Goal: Transaction & Acquisition: Purchase product/service

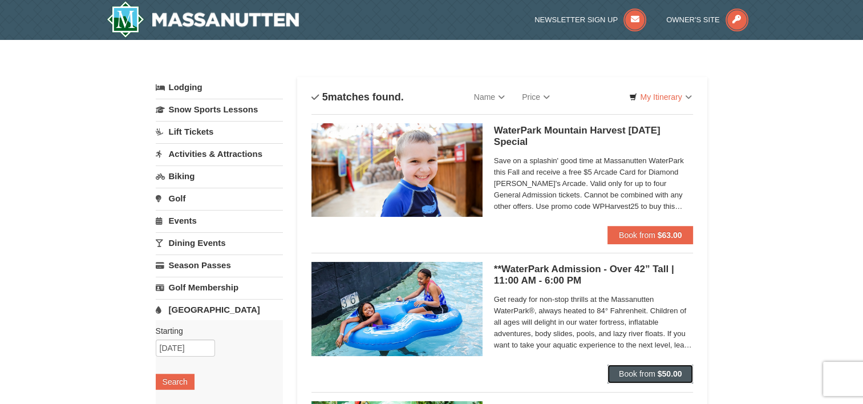
click at [666, 370] on strong "$50.00" at bounding box center [670, 373] width 25 height 9
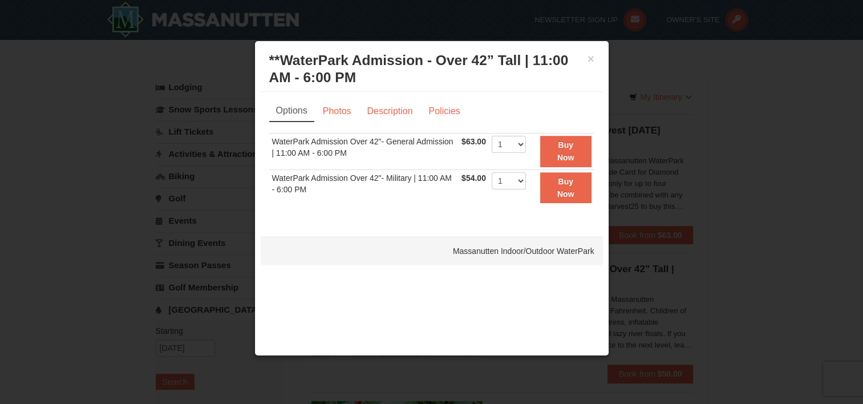
click at [527, 145] on td "1 2 3 4 5 6 7 8 9 10 11 12 13 14 15 16 17 18 19 20 21 22 23 24 25" at bounding box center [509, 151] width 40 height 37
click at [523, 146] on select "1 2 3 4 5 6 7 8 9 10 11 12 13 14 15 16 17 18 19 20 21 22" at bounding box center [509, 144] width 34 height 17
click at [89, 116] on div at bounding box center [431, 202] width 863 height 404
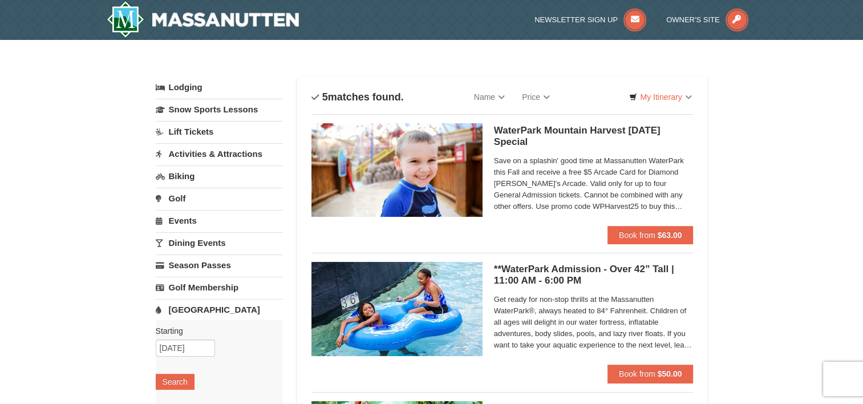
click at [201, 154] on link "Activities & Attractions" at bounding box center [219, 153] width 127 height 21
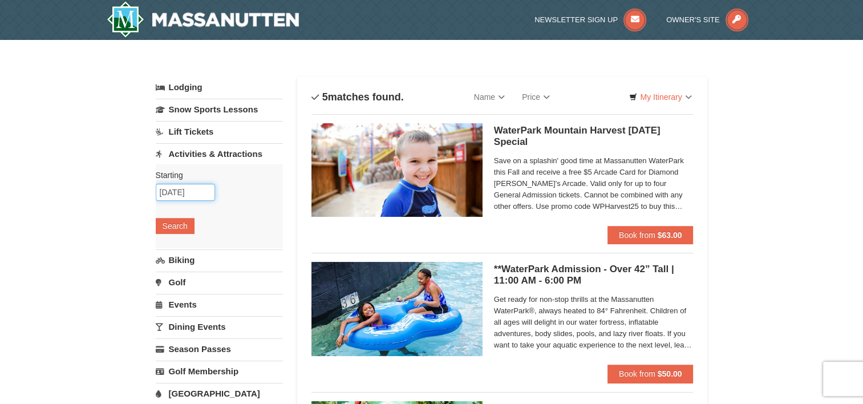
click at [194, 192] on input "[DATE]" at bounding box center [185, 192] width 59 height 17
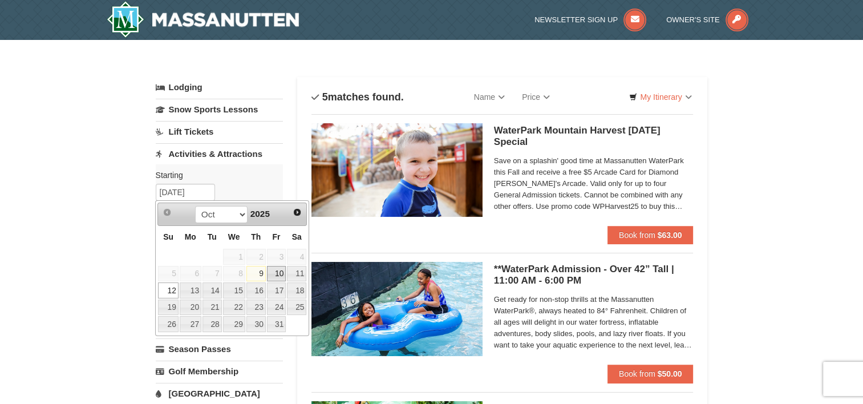
click at [276, 272] on link "10" at bounding box center [276, 274] width 19 height 16
type input "10/10/2025"
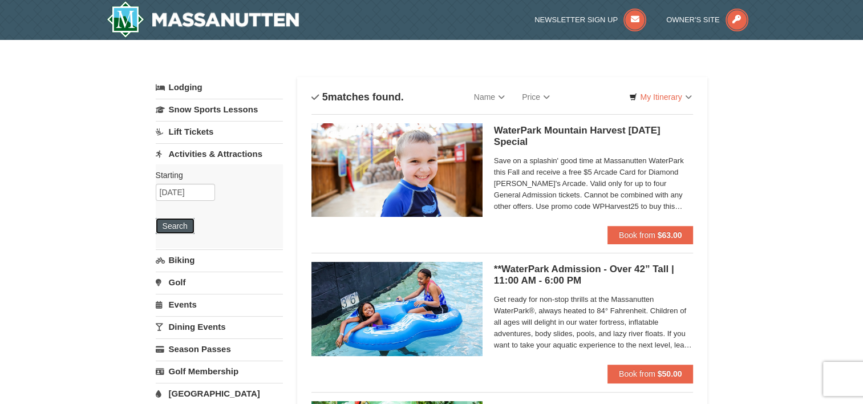
click at [182, 228] on button "Search" at bounding box center [175, 226] width 39 height 16
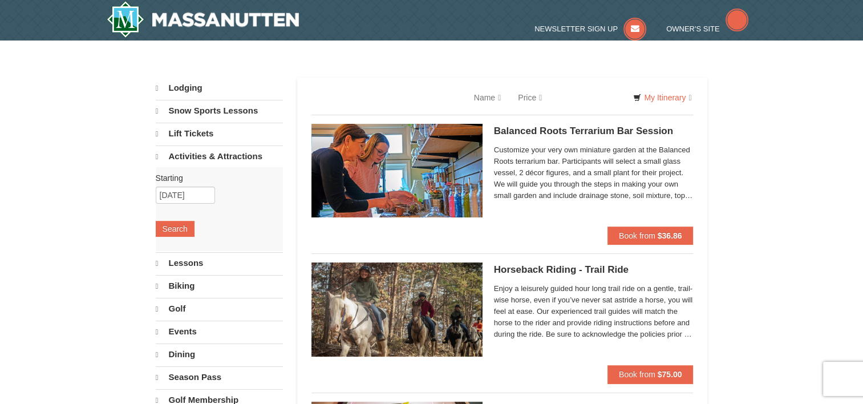
select select "10"
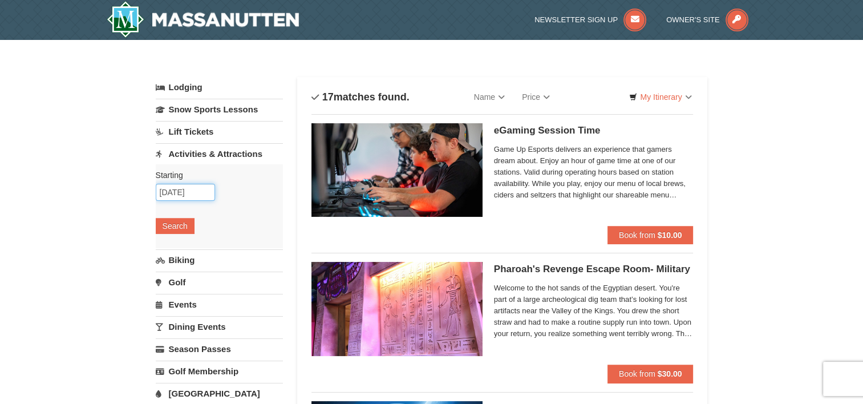
click at [169, 192] on input "[DATE]" at bounding box center [185, 192] width 59 height 17
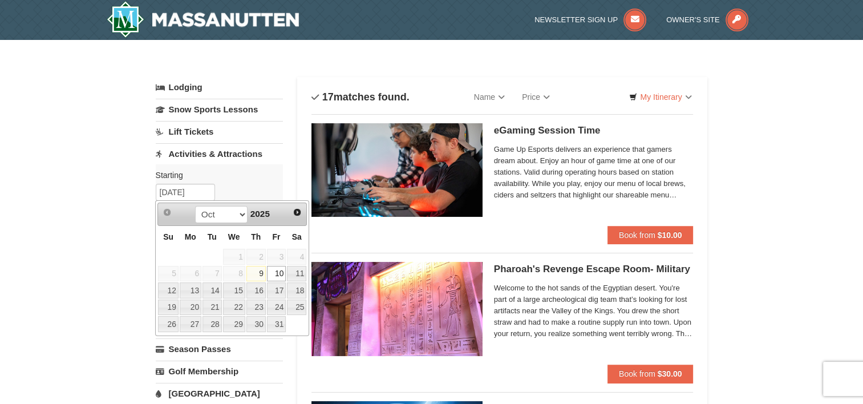
click at [228, 183] on div "Starting Please format dates MM/DD/YYYY Please format dates MM/DD/YYYY 10/10/20…" at bounding box center [219, 206] width 127 height 84
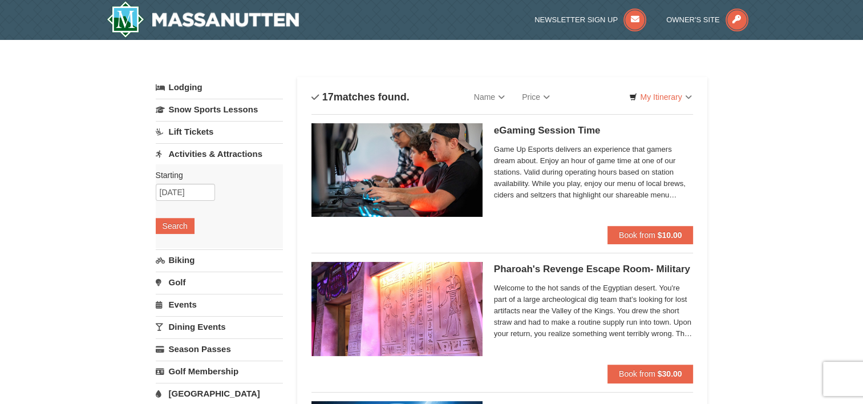
click at [177, 304] on link "Events" at bounding box center [219, 304] width 127 height 21
click at [178, 297] on button "Search" at bounding box center [175, 293] width 39 height 16
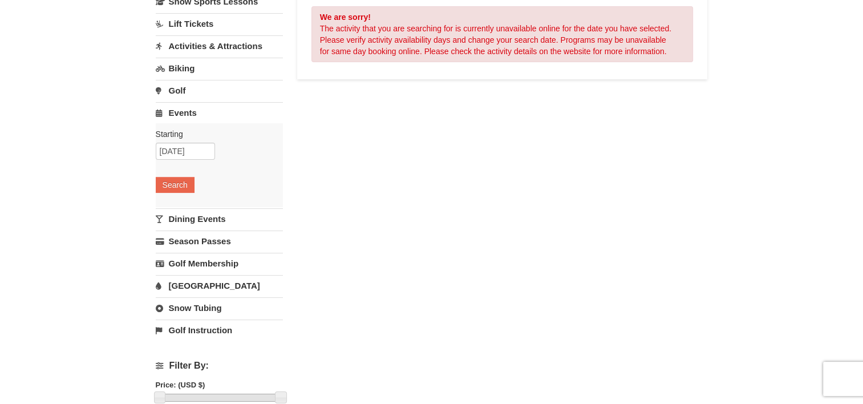
scroll to position [114, 0]
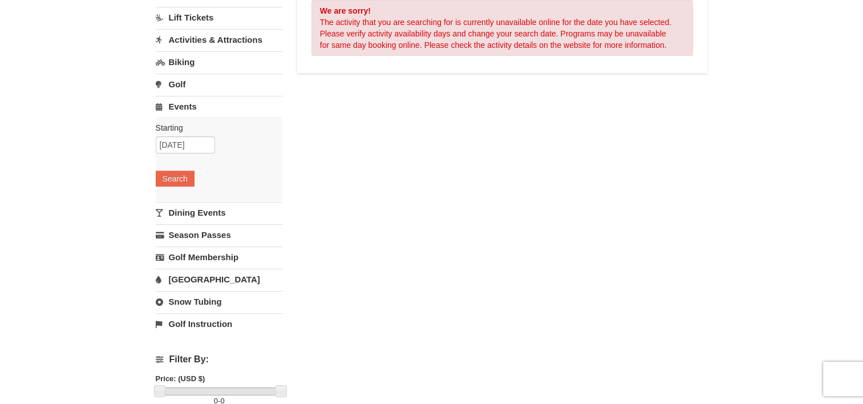
click at [219, 210] on link "Dining Events" at bounding box center [219, 212] width 127 height 21
click at [178, 200] on button "Search" at bounding box center [175, 201] width 39 height 16
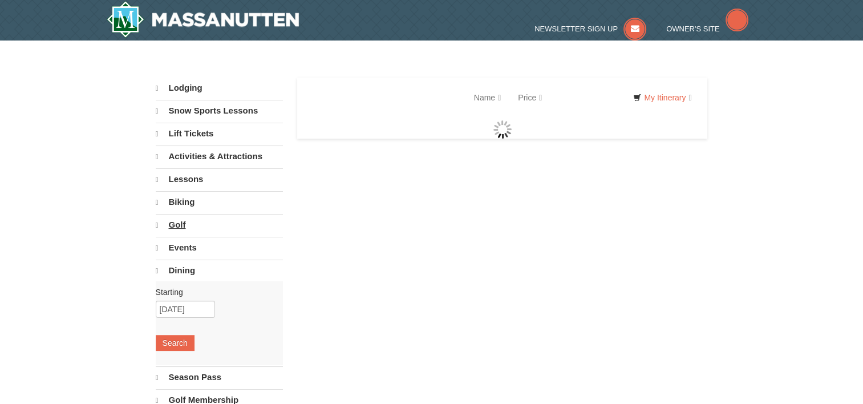
select select "10"
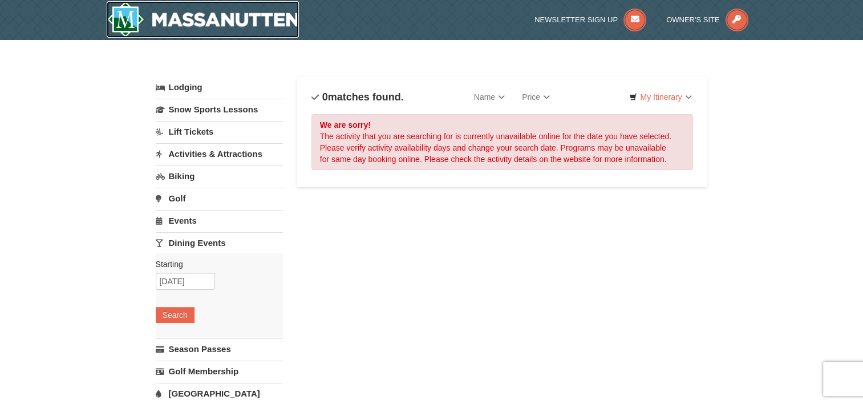
click at [220, 14] on img at bounding box center [203, 19] width 193 height 37
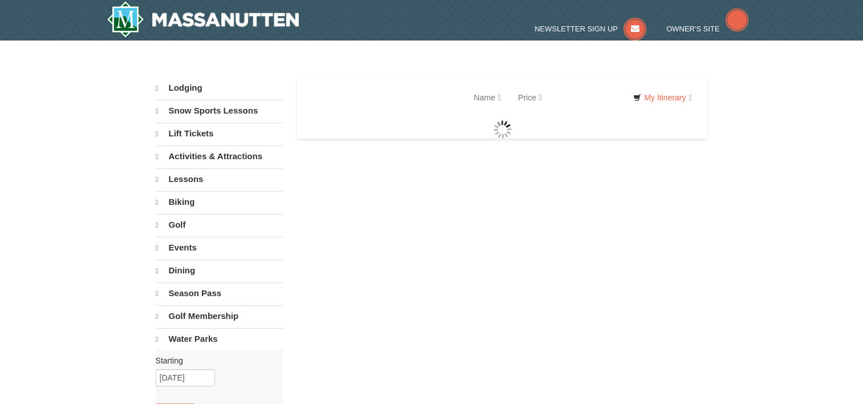
select select "10"
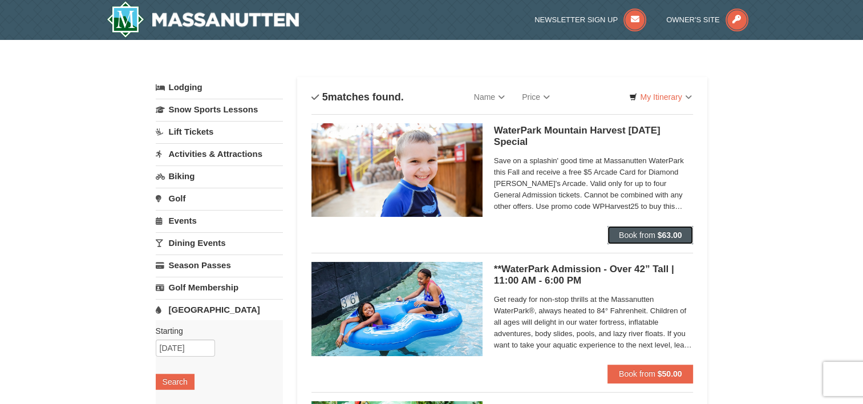
click at [656, 234] on button "Book from $63.00" at bounding box center [651, 235] width 86 height 18
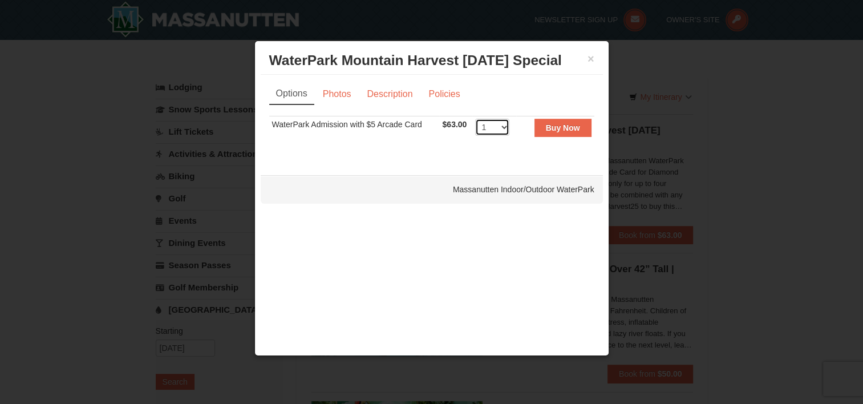
click at [502, 128] on select "1 2 3 4 5 6 7 8 9 10 11 12 13 14 15 16 17 18 19 20 21 22" at bounding box center [492, 127] width 34 height 17
select select "6"
click at [475, 119] on select "1 2 3 4 5 6 7 8 9 10 11 12 13 14 15 16 17 18 19 20 21 22" at bounding box center [492, 127] width 34 height 17
click at [557, 133] on button "Buy Now" at bounding box center [563, 128] width 57 height 18
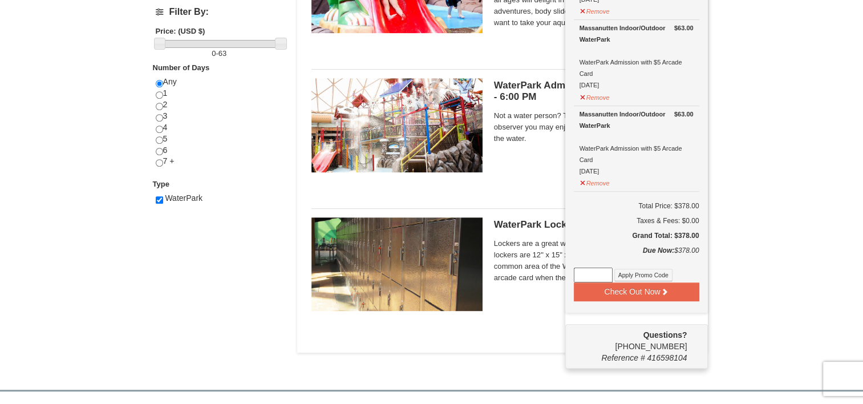
scroll to position [517, 0]
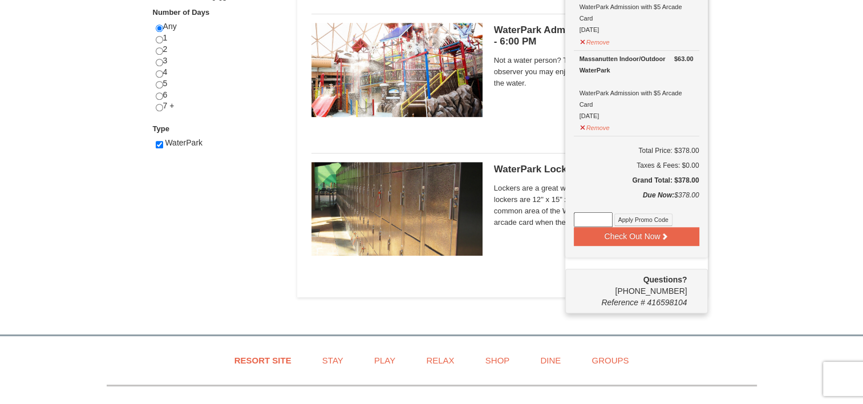
click at [589, 217] on input at bounding box center [593, 219] width 39 height 15
paste input "WPHarvest25"
type input "WPHarvest25"
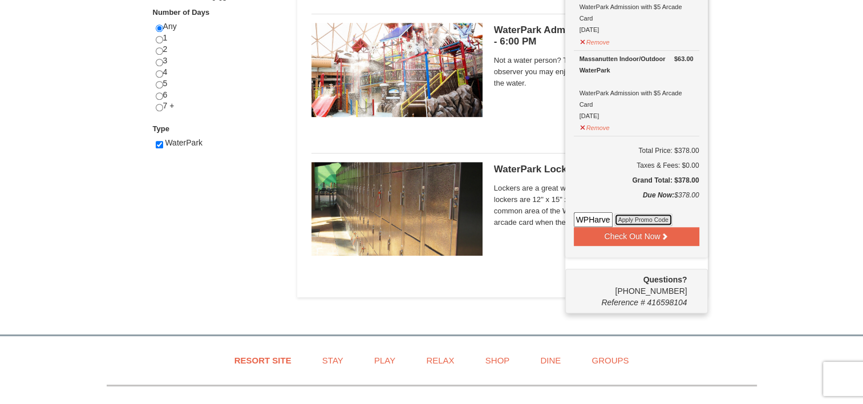
click at [646, 217] on button "Apply Promo Code" at bounding box center [643, 219] width 58 height 13
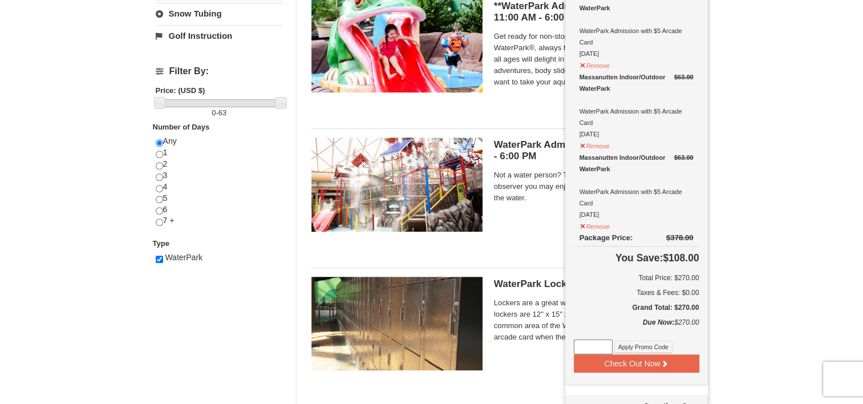
scroll to position [403, 0]
click at [794, 189] on div "× Categories List Filter My Itinerary (6) Check Out Now 2025 WaterPark Mountain…" at bounding box center [431, 37] width 863 height 800
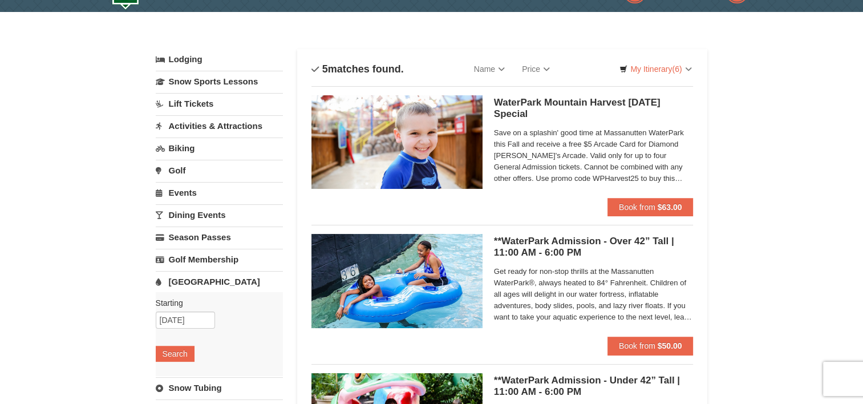
scroll to position [0, 0]
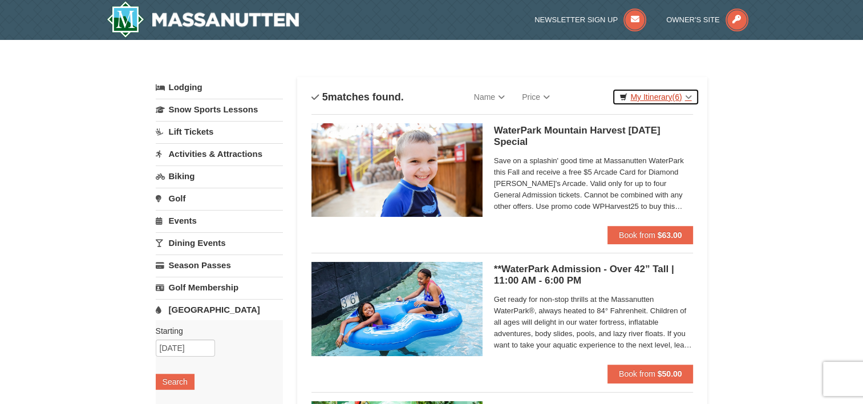
click at [665, 98] on link "My Itinerary (6)" at bounding box center [655, 96] width 87 height 17
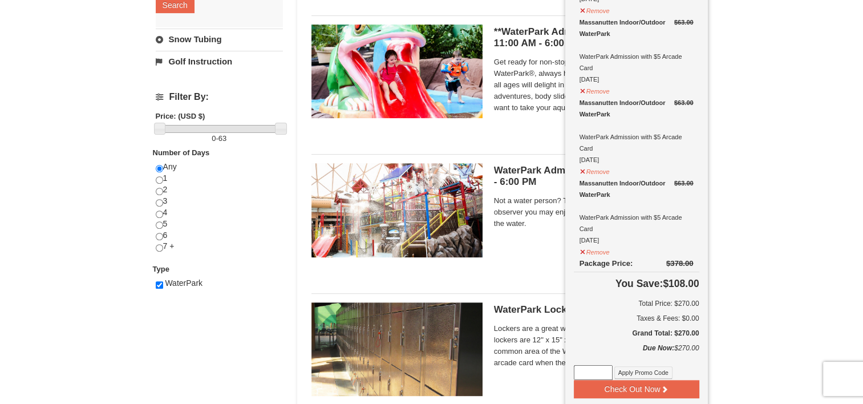
scroll to position [513, 0]
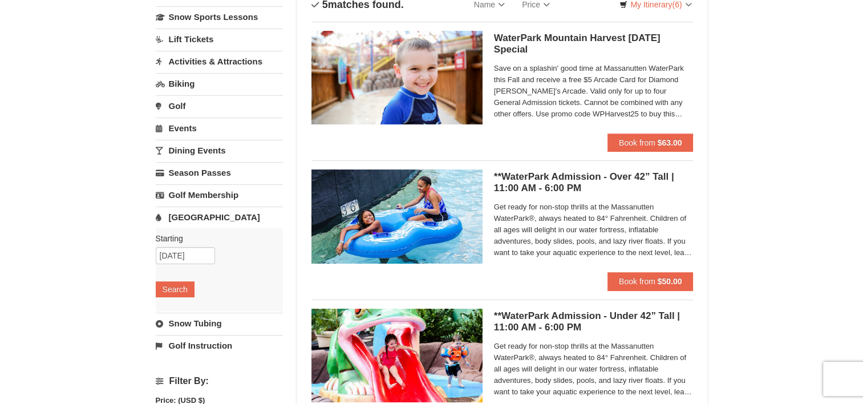
scroll to position [0, 0]
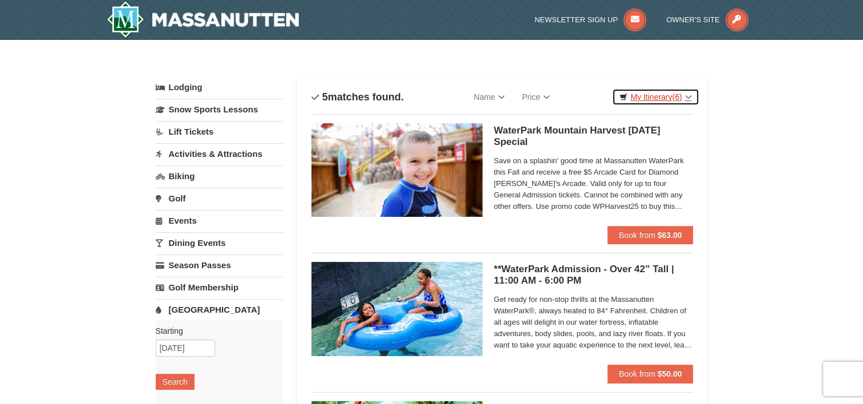
click at [654, 92] on link "My Itinerary (6)" at bounding box center [655, 96] width 87 height 17
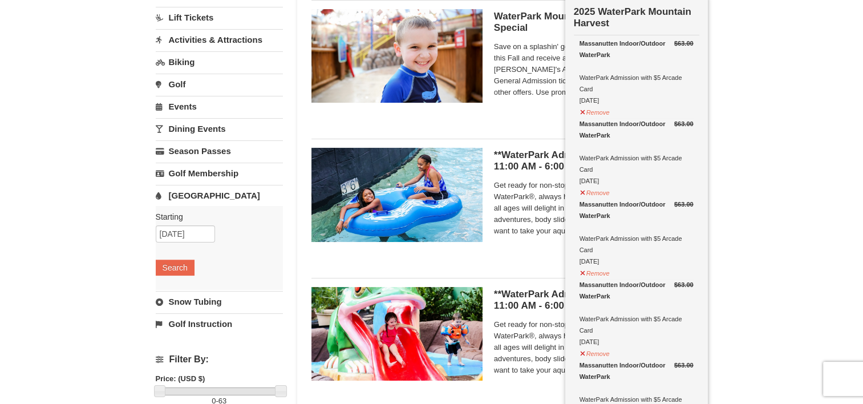
scroll to position [114, 0]
click at [600, 113] on button "Remove" at bounding box center [595, 111] width 31 height 14
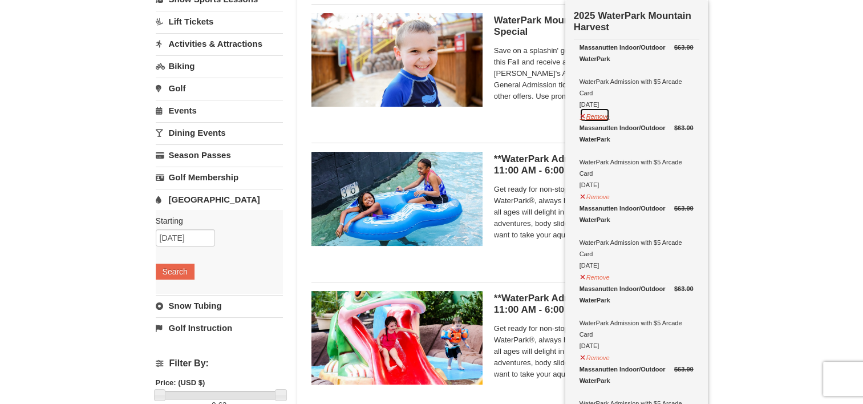
click at [597, 113] on button "Remove" at bounding box center [595, 115] width 31 height 14
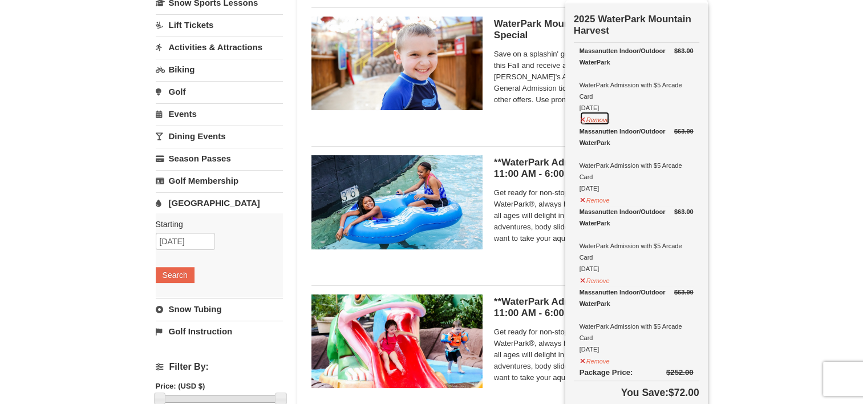
click at [599, 116] on button "Remove" at bounding box center [595, 118] width 31 height 14
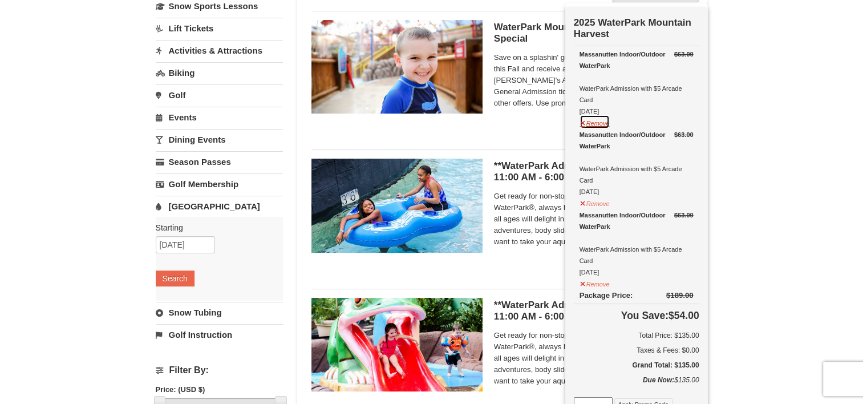
click at [605, 123] on button "Remove" at bounding box center [595, 122] width 31 height 14
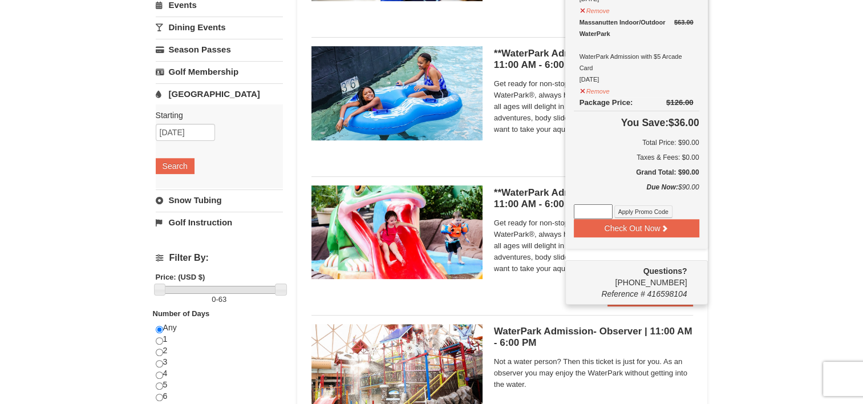
scroll to position [217, 0]
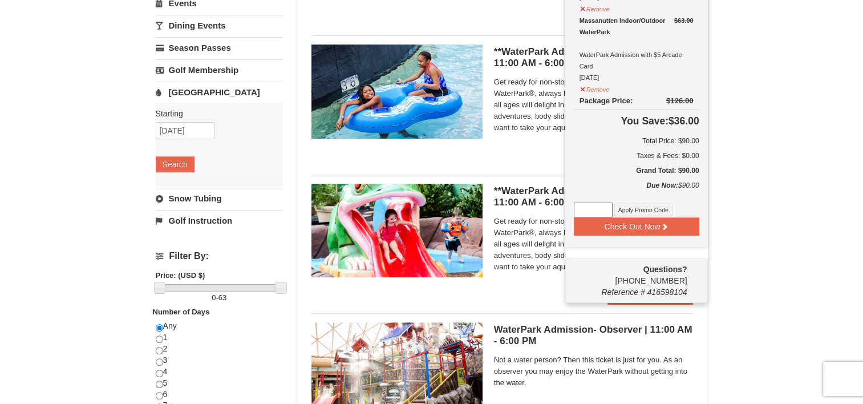
click at [599, 206] on input at bounding box center [593, 210] width 39 height 15
click at [593, 206] on input at bounding box center [593, 210] width 39 height 15
type input "WPHarvest25"
click at [656, 206] on button "Apply Promo Code" at bounding box center [643, 210] width 58 height 13
click at [650, 222] on button "Check Out Now" at bounding box center [637, 226] width 126 height 18
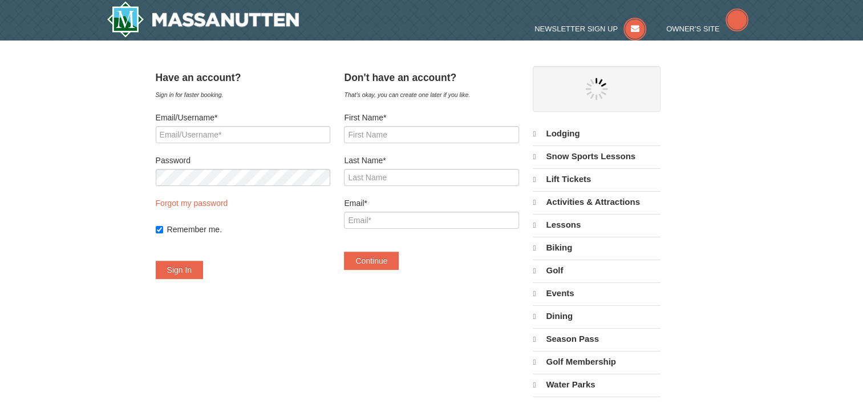
select select "10"
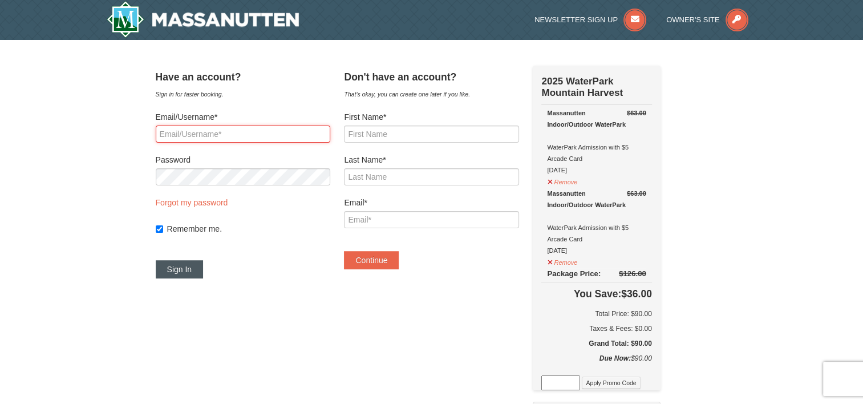
type input "[EMAIL_ADDRESS][DOMAIN_NAME]"
click at [196, 270] on button "Sign In" at bounding box center [180, 269] width 48 height 18
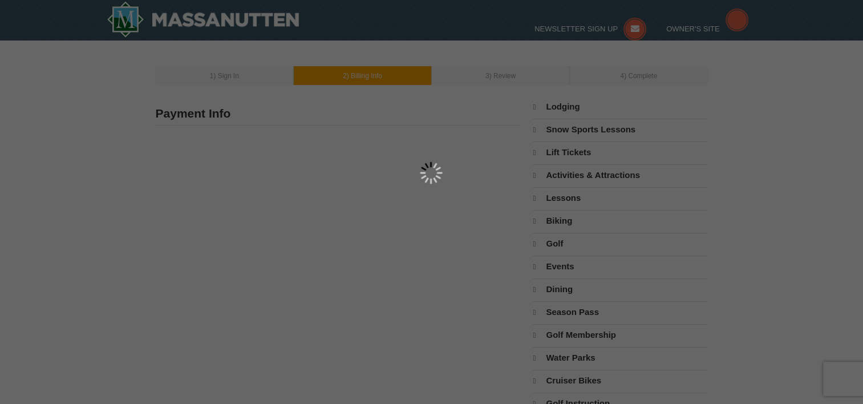
type input "[STREET_ADDRESS]"
type input "Clinton"
type input "20735"
type input "240"
type input "210"
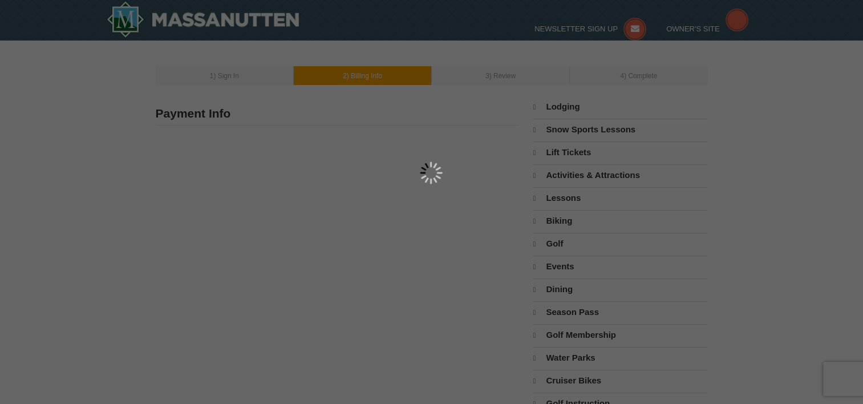
type input "4361"
type input "mrslaurajackson@yahoo.com"
select select "MD"
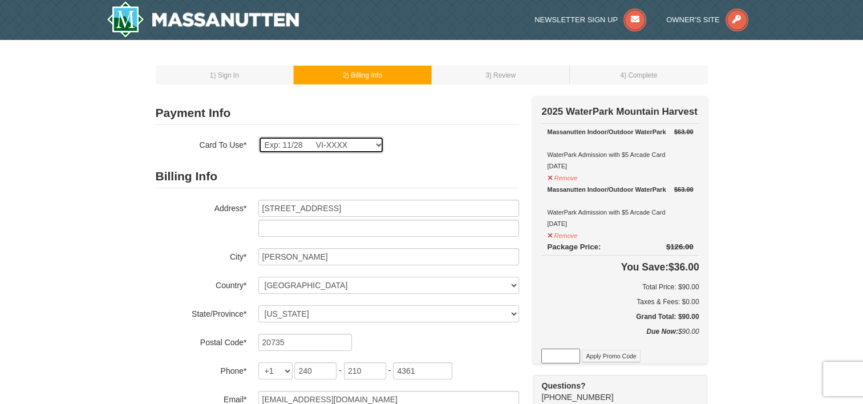
click at [375, 144] on select "Exp: 03/28 VI-XXXX Exp: 11/28 VI-XXXX New Card" at bounding box center [321, 144] width 126 height 17
select select
click at [258, 136] on select "Exp: 03/28 VI-XXXX Exp: 11/28 VI-XXXX New Card" at bounding box center [321, 144] width 126 height 17
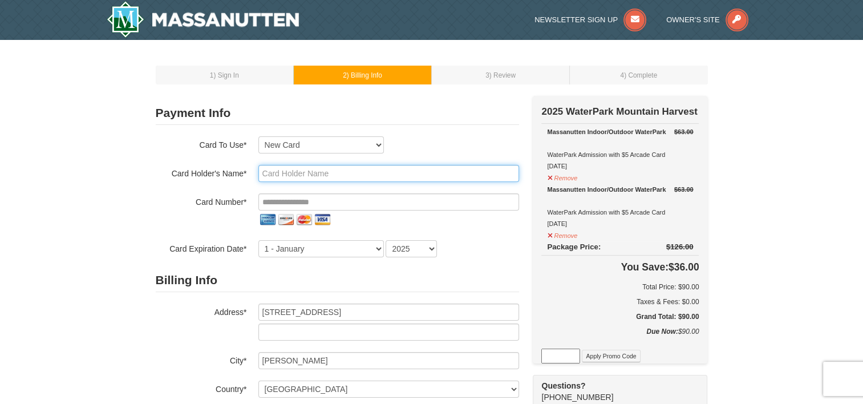
click at [285, 176] on input "text" at bounding box center [388, 173] width 261 height 17
type input "LAURA JACKSON"
click at [411, 136] on div "Exp: 03/28 VI-XXXX Exp: 11/28 VI-XXXX New Card Are you sure you want to remove …" at bounding box center [388, 144] width 261 height 17
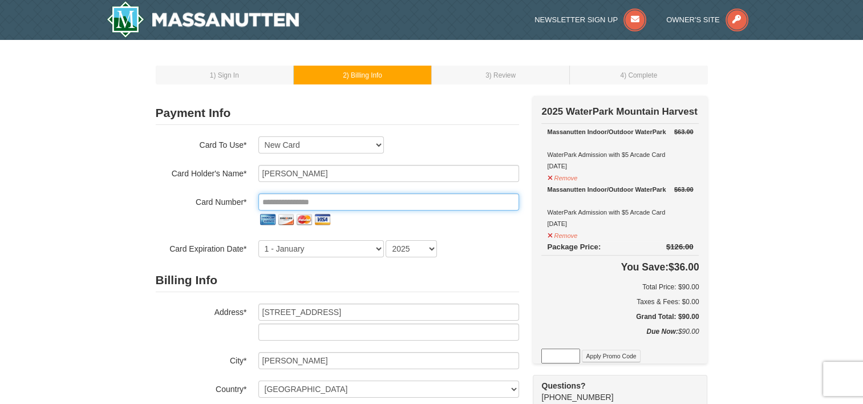
click at [324, 201] on input "tel" at bounding box center [388, 201] width 261 height 17
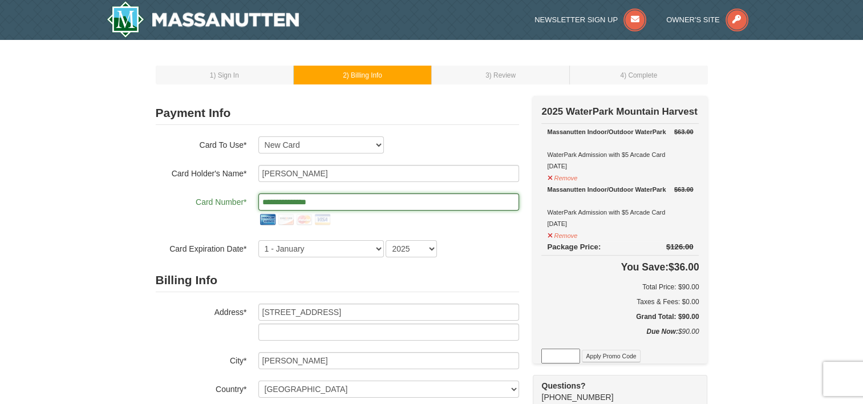
type input "**********"
drag, startPoint x: 141, startPoint y: 194, endPoint x: 135, endPoint y: 193, distance: 6.4
click at [137, 193] on div "1 ) Sign In 2 ) Billing Info 3 ) Review ) Complete ×" at bounding box center [431, 392] width 863 height 704
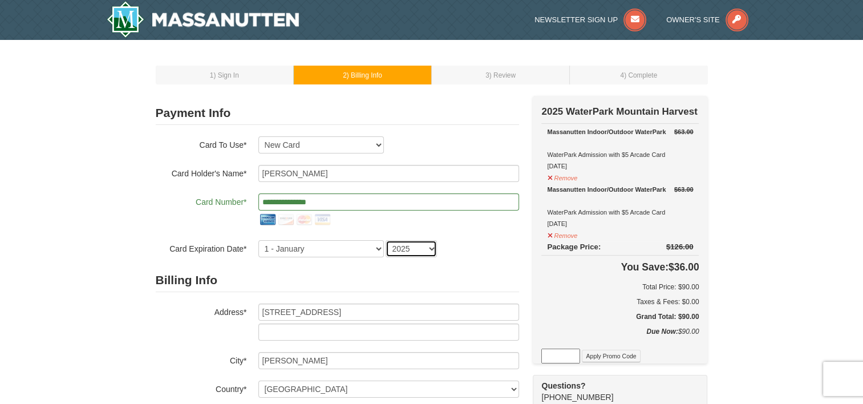
click at [406, 253] on select "2025 2026 2027 2028 2029 2030 2031 2032 2033 2034" at bounding box center [411, 248] width 51 height 17
select select "2028"
click at [386, 240] on select "2025 2026 2027 2028 2029 2030 2031 2032 2033 2034" at bounding box center [411, 248] width 51 height 17
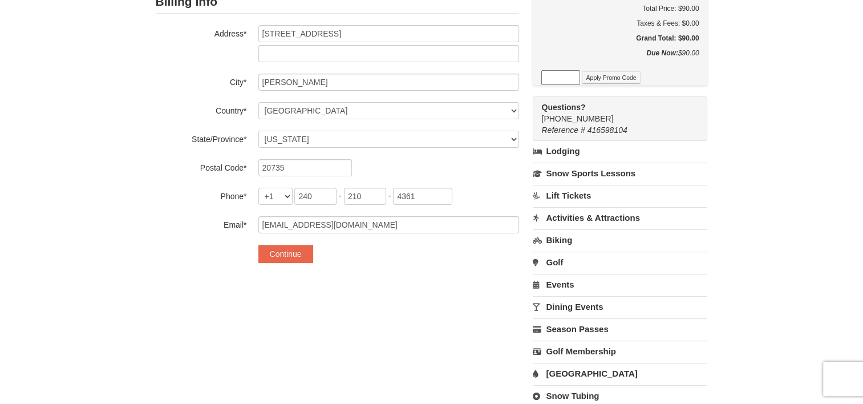
scroll to position [285, 0]
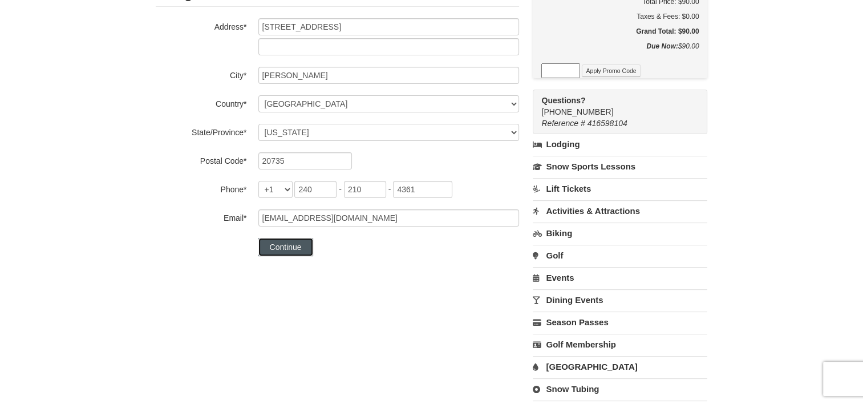
click at [291, 248] on button "Continue" at bounding box center [285, 247] width 55 height 18
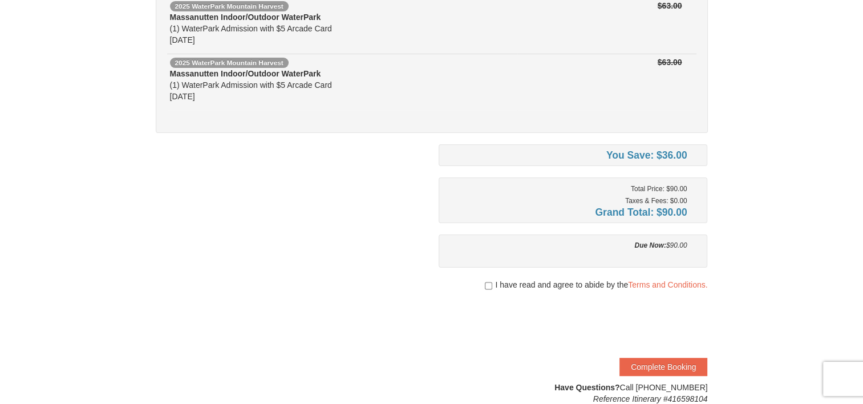
scroll to position [171, 0]
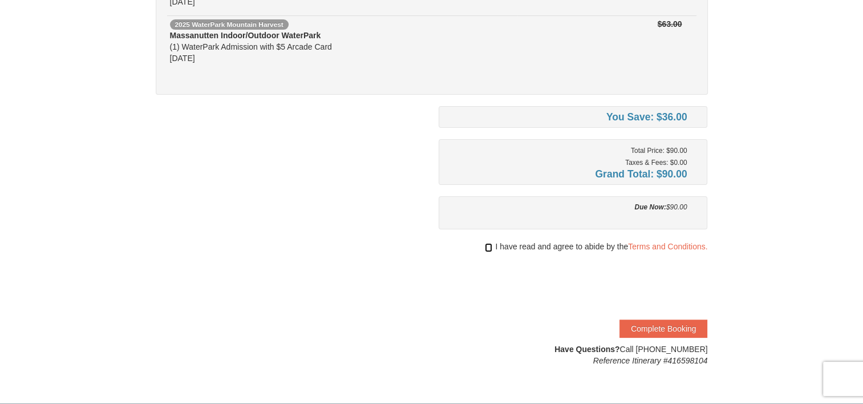
click at [488, 243] on input "checkbox" at bounding box center [488, 247] width 7 height 9
checkbox input "true"
click at [693, 328] on button "Complete Booking" at bounding box center [664, 328] width 88 height 18
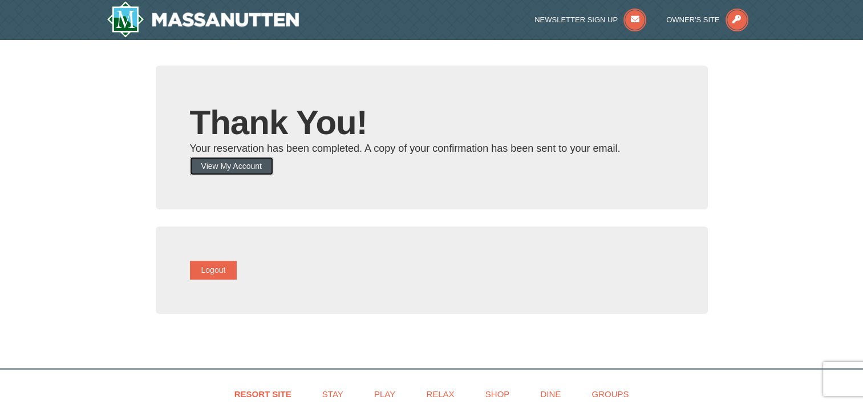
click at [262, 163] on button "View My Account" at bounding box center [231, 166] width 83 height 18
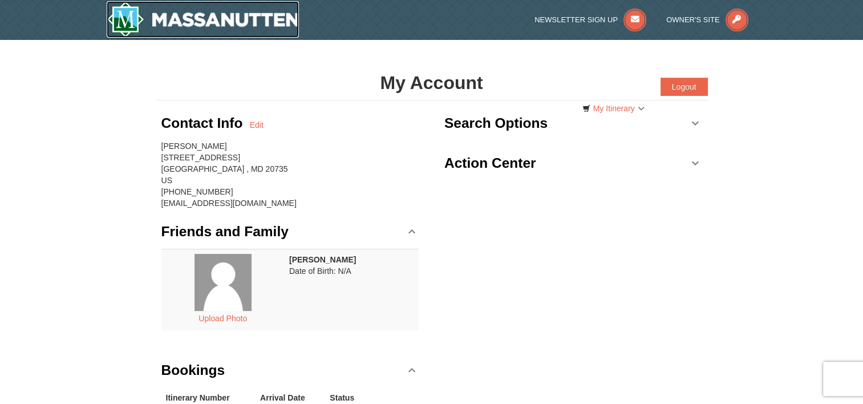
click at [281, 23] on img at bounding box center [203, 19] width 193 height 37
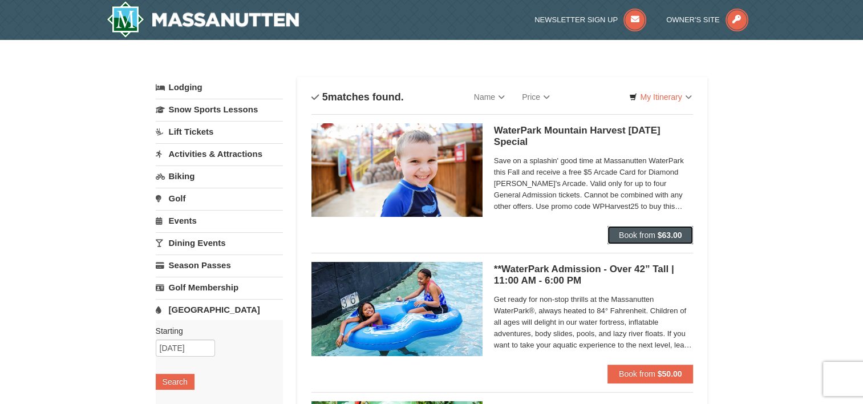
click at [628, 233] on span "Book from" at bounding box center [637, 234] width 37 height 9
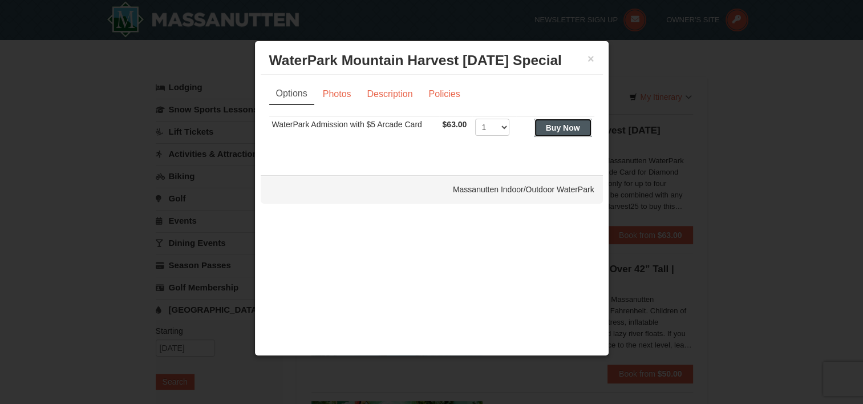
click at [555, 128] on strong "Buy Now" at bounding box center [563, 127] width 34 height 9
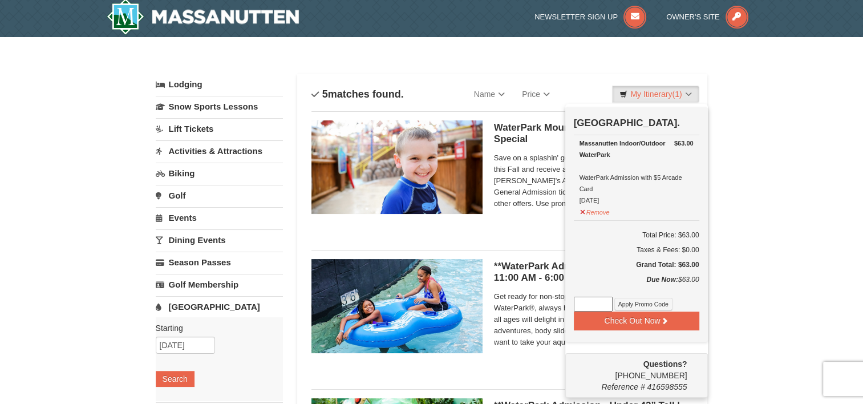
scroll to position [3, 0]
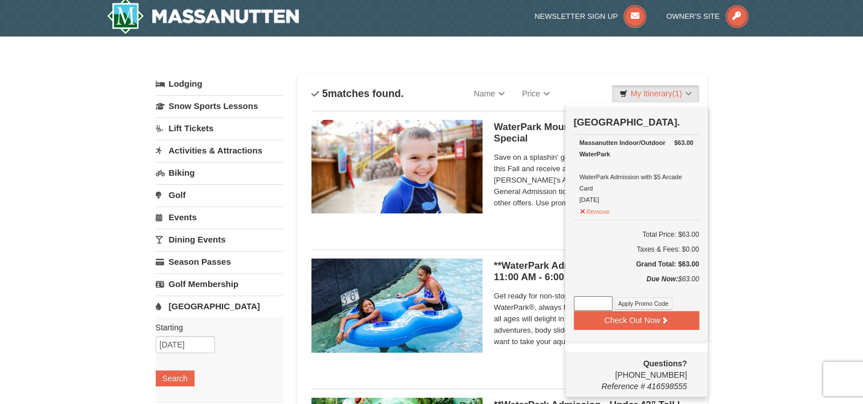
click at [581, 296] on input at bounding box center [593, 303] width 39 height 15
type input "WPHarvest25"
click at [653, 305] on button "Apply Promo Code" at bounding box center [643, 303] width 58 height 13
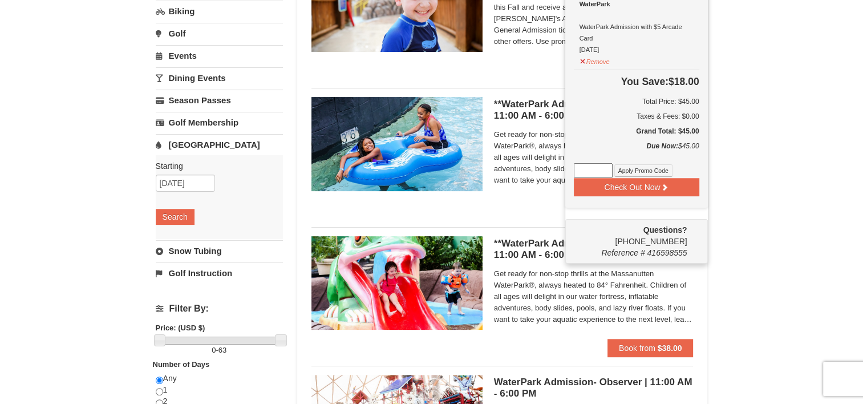
scroll to position [232, 0]
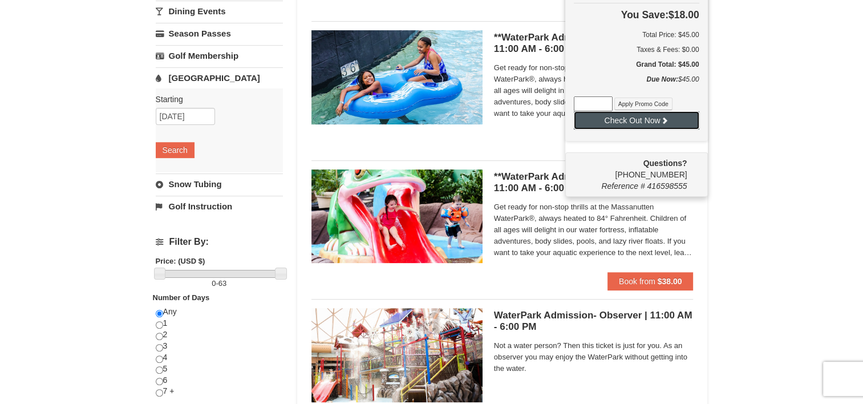
click at [661, 116] on icon at bounding box center [665, 120] width 8 height 8
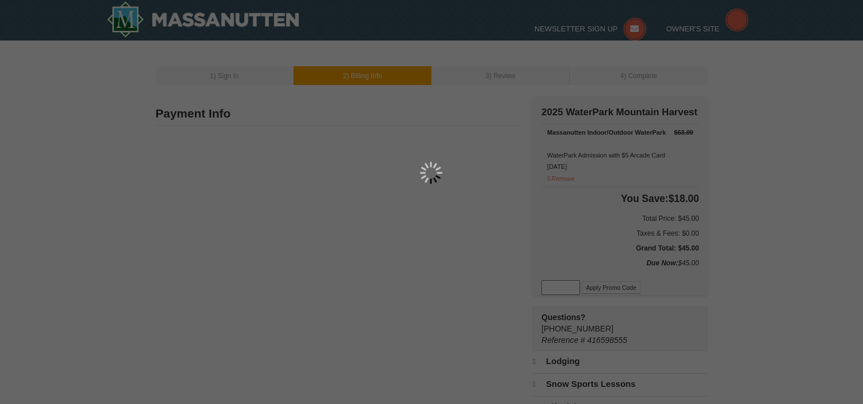
type input "[STREET_ADDRESS]"
type input "[PERSON_NAME]"
type input "20735"
type input "240"
type input "210"
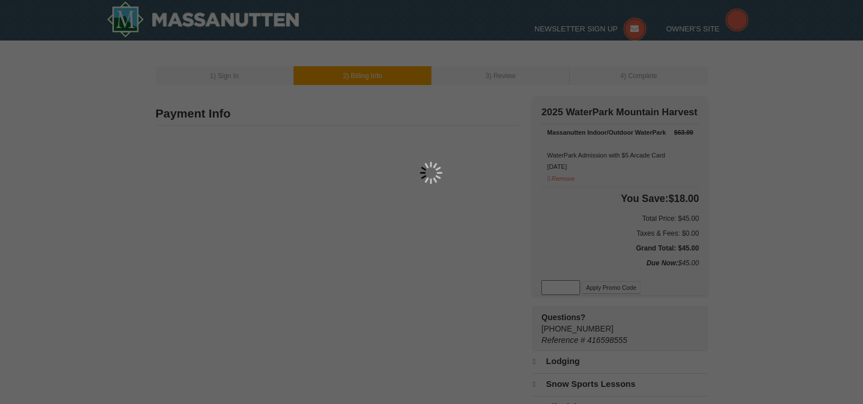
type input "4361"
type input "[EMAIL_ADDRESS][DOMAIN_NAME]"
select select "MD"
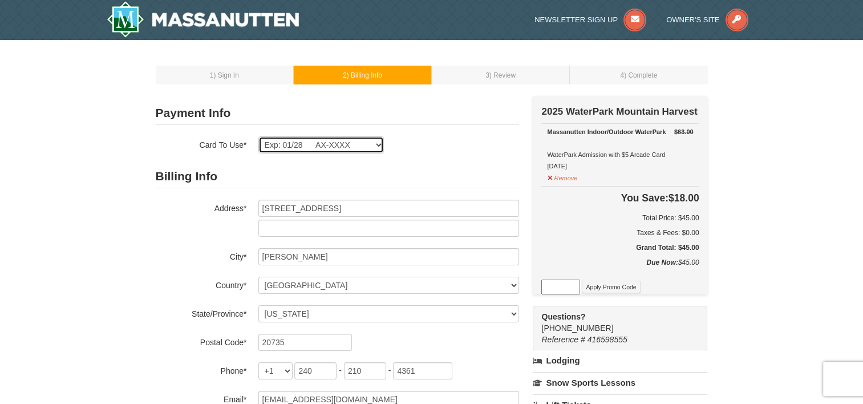
click at [347, 139] on select "Exp: 03/28 VI-XXXX Exp: 11/28 VI-XXXX Exp: 01/28 AX-XXXX New Card" at bounding box center [321, 144] width 126 height 17
select select
click at [258, 136] on select "Exp: 03/28 VI-XXXX Exp: 11/28 VI-XXXX Exp: 01/28 AX-XXXX New Card" at bounding box center [321, 144] width 126 height 17
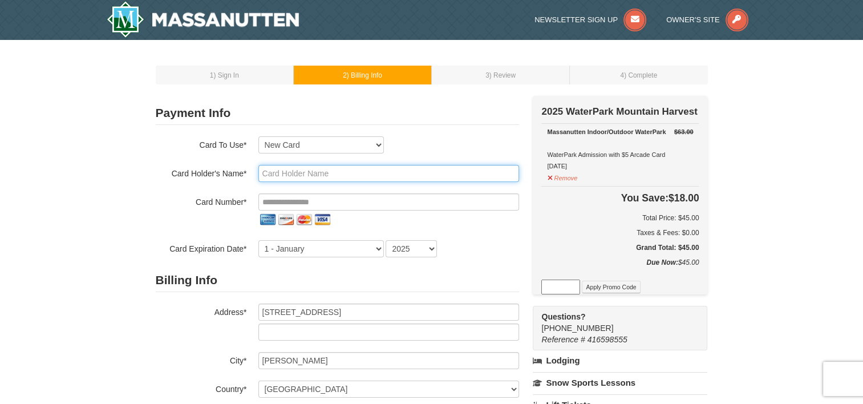
click at [357, 174] on input "text" at bounding box center [388, 173] width 261 height 17
type input "LAURA JACKSON"
click at [189, 211] on div "Card Number*" at bounding box center [337, 210] width 363 height 35
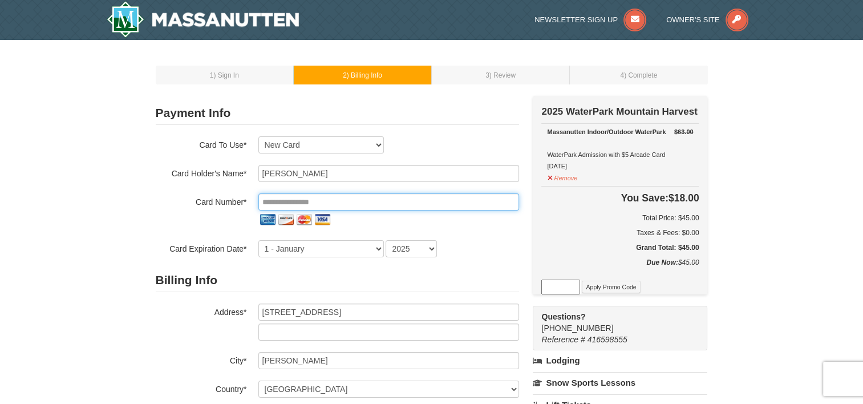
click at [314, 202] on input "tel" at bounding box center [388, 201] width 261 height 17
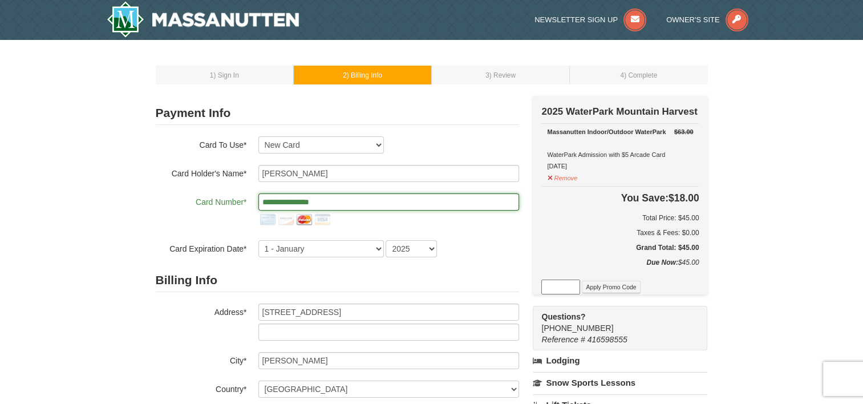
type input "**********"
click at [146, 212] on div "1 ) Sign In 2 ) Billing Info 3 ) Review ) Complete ×" at bounding box center [431, 357] width 575 height 612
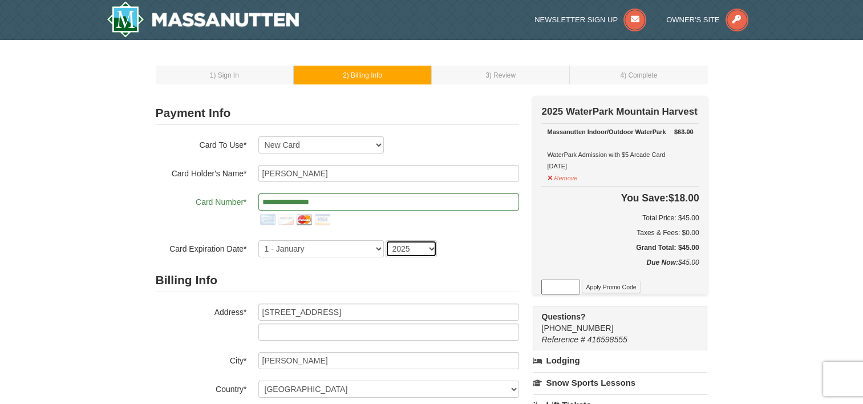
click at [430, 244] on select "2025 2026 2027 2028 2029 2030 2031 2032 2033 2034" at bounding box center [411, 248] width 51 height 17
select select "2029"
click at [386, 240] on select "2025 2026 2027 2028 2029 2030 2031 2032 2033 2034" at bounding box center [411, 248] width 51 height 17
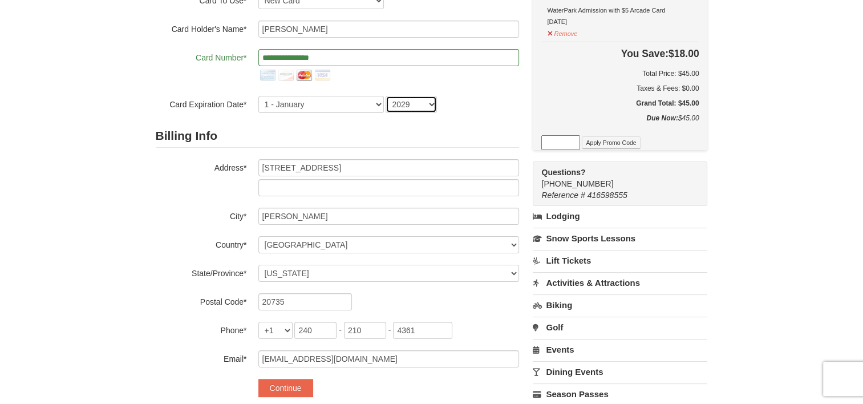
scroll to position [171, 0]
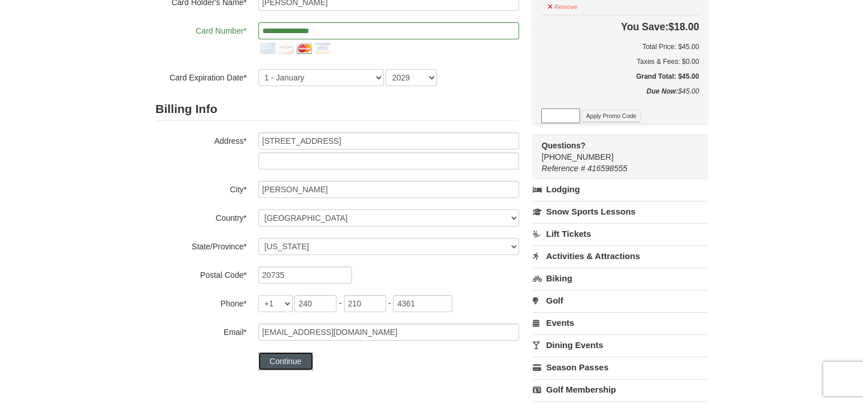
click at [286, 356] on button "Continue" at bounding box center [285, 361] width 55 height 18
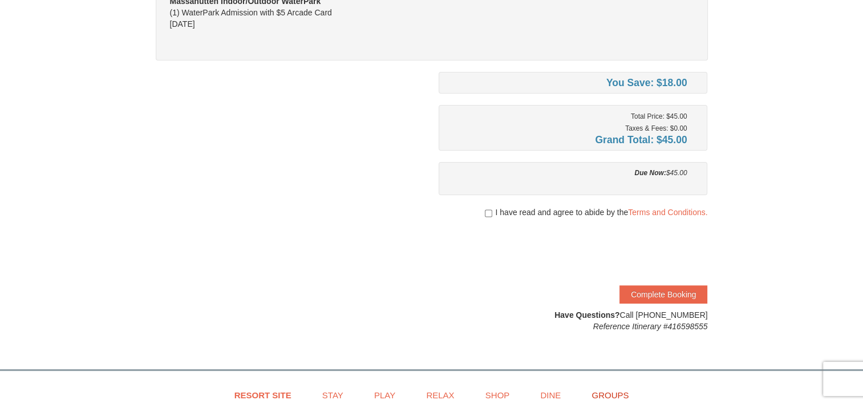
scroll to position [171, 0]
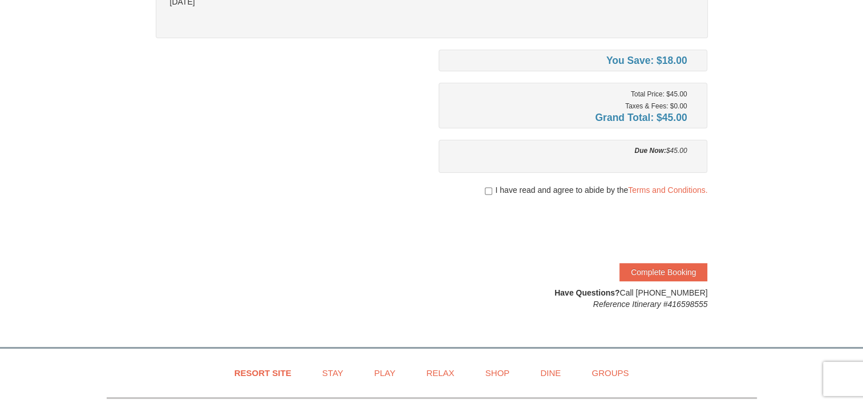
click at [482, 187] on div "I have read and agree to abide by the Terms and Conditions." at bounding box center [573, 189] width 269 height 11
click at [485, 192] on input "checkbox" at bounding box center [488, 191] width 7 height 9
checkbox input "true"
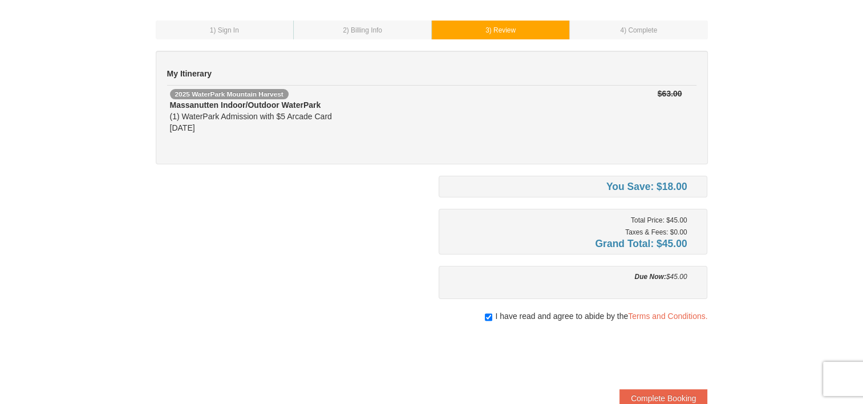
scroll to position [114, 0]
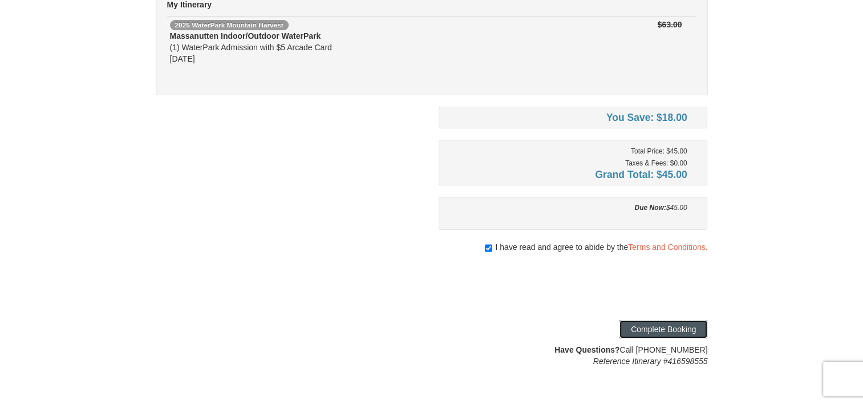
click at [671, 331] on button "Complete Booking" at bounding box center [664, 329] width 88 height 18
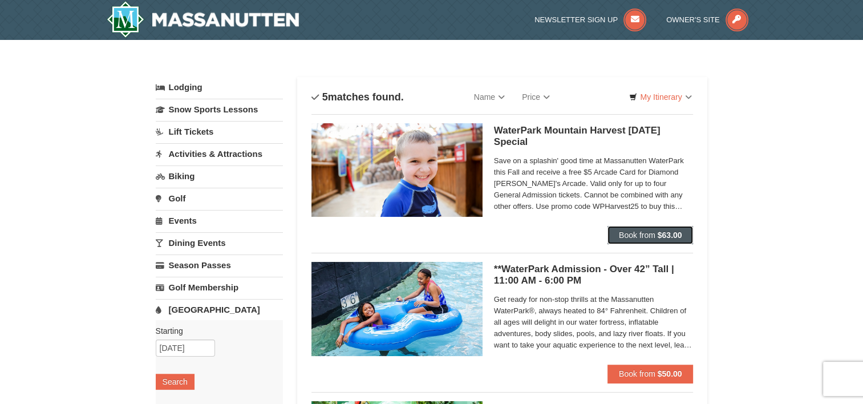
click at [634, 226] on button "Book from $63.00" at bounding box center [651, 235] width 86 height 18
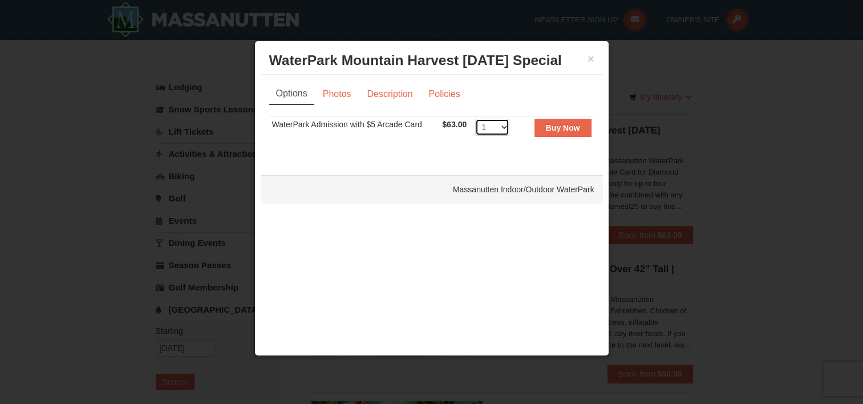
click at [497, 126] on select "1 2 3 4 5 6 7 8 9 10 11 12 13 14 15 16 17 18 19 20 21 22" at bounding box center [492, 127] width 34 height 17
select select "2"
click at [475, 119] on select "1 2 3 4 5 6 7 8 9 10 11 12 13 14 15 16 17 18 19 20 21 22" at bounding box center [492, 127] width 34 height 17
click at [557, 129] on strong "Buy Now" at bounding box center [563, 127] width 34 height 9
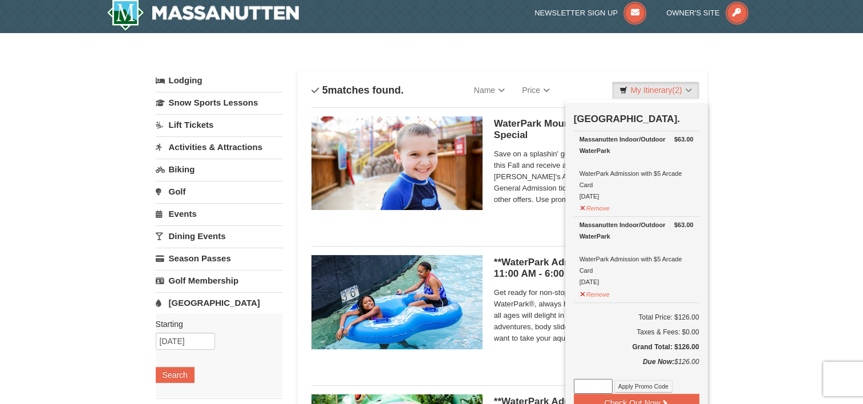
scroll to position [60, 0]
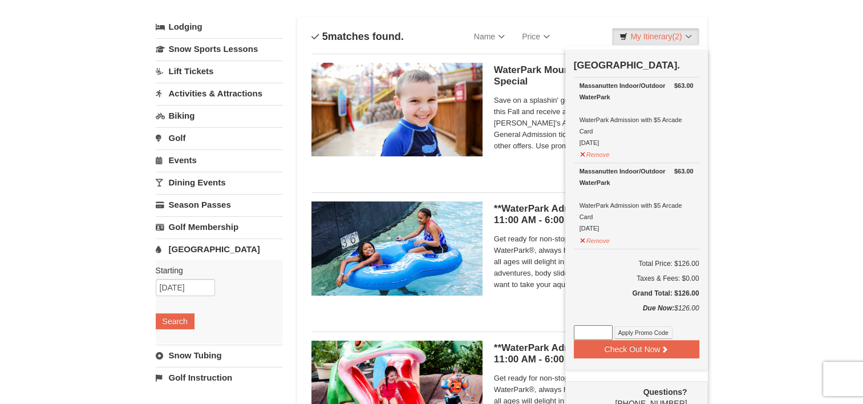
click at [598, 331] on input at bounding box center [593, 332] width 39 height 15
type input "WPHarvest25"
click at [636, 327] on button "Apply Promo Code" at bounding box center [643, 332] width 58 height 13
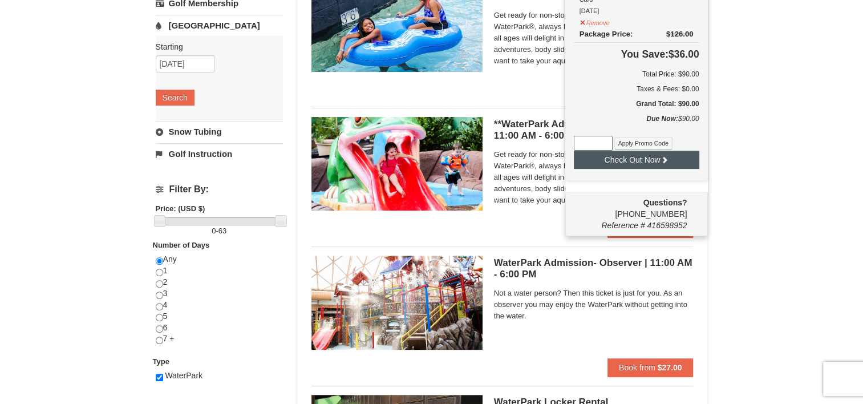
scroll to position [289, 0]
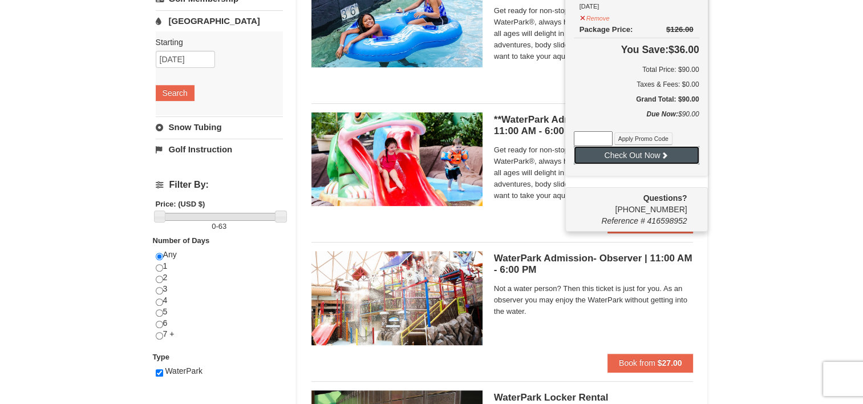
click at [668, 155] on icon at bounding box center [665, 155] width 8 height 8
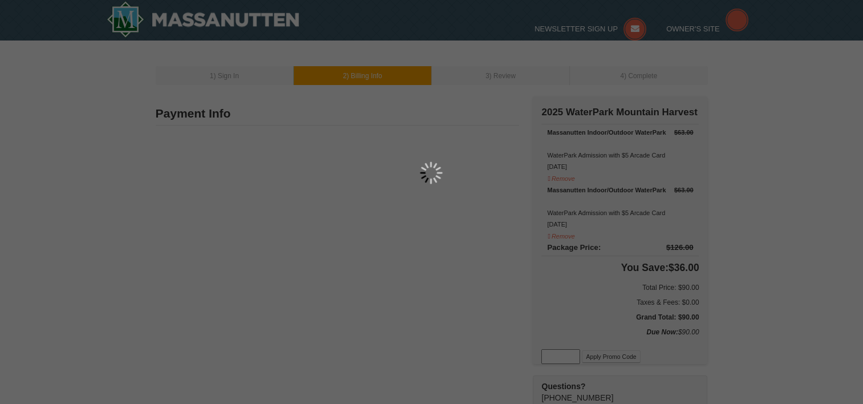
type input "[STREET_ADDRESS]"
type input "[PERSON_NAME]"
type input "20735"
type input "240"
type input "210"
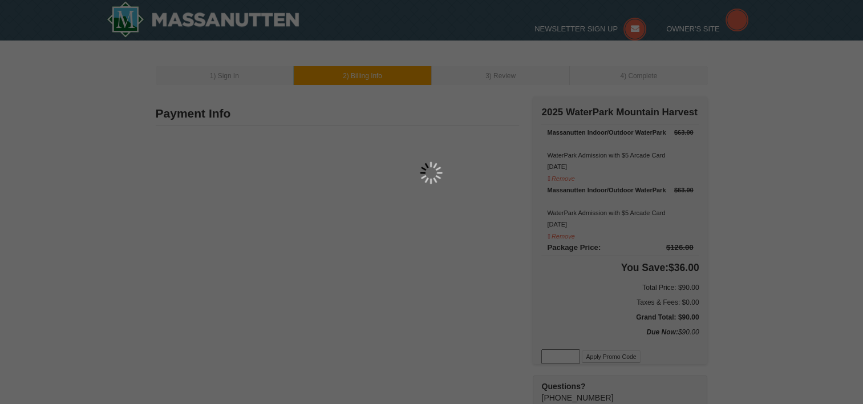
type input "4361"
type input "[EMAIL_ADDRESS][DOMAIN_NAME]"
select select "MD"
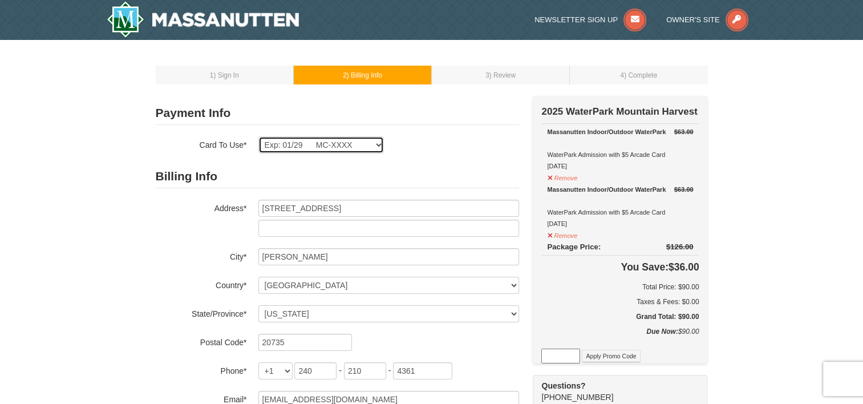
click at [375, 145] on select "Exp: 03/28 VI-XXXX Exp: 11/28 VI-XXXX Exp: 01/28 AX-XXXX Exp: 01/29 MC-XXXX New…" at bounding box center [321, 144] width 126 height 17
select select "4"
click at [258, 136] on select "Exp: 03/28 VI-XXXX Exp: 11/28 VI-XXXX Exp: 01/28 AX-XXXX Exp: 01/29 MC-XXXX New…" at bounding box center [321, 144] width 126 height 17
select select "MD"
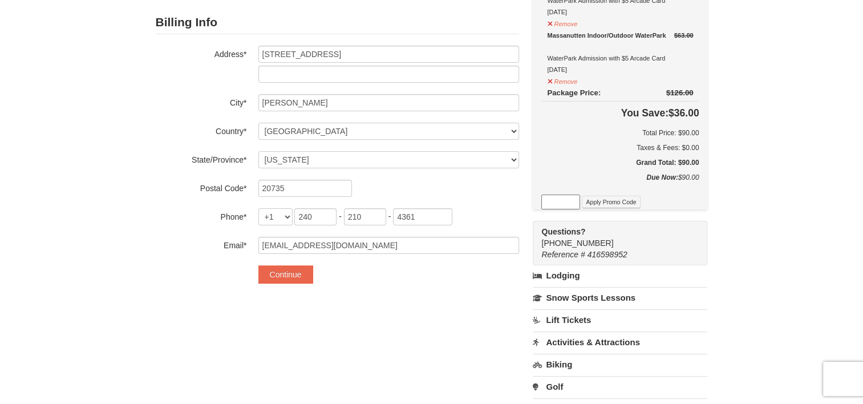
scroll to position [114, 0]
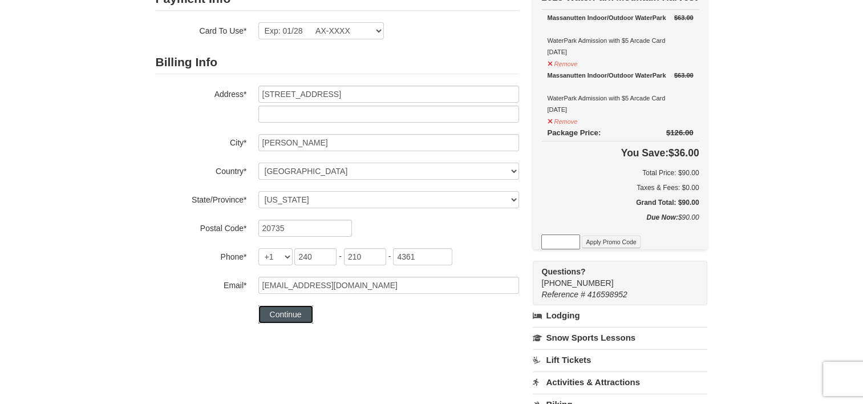
click at [286, 313] on button "Continue" at bounding box center [285, 314] width 55 height 18
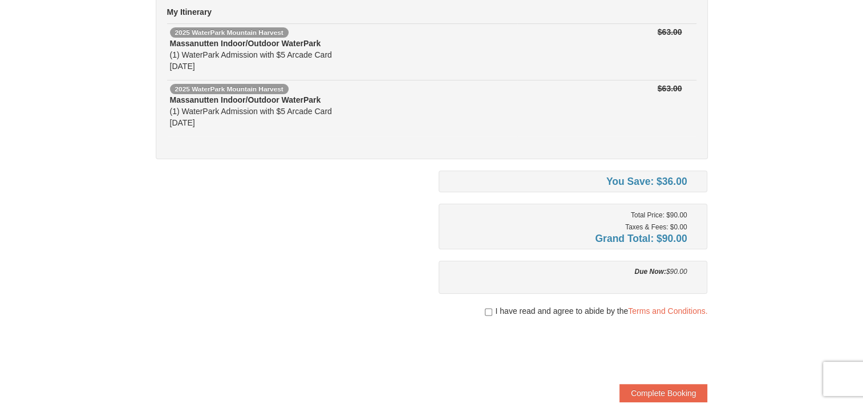
scroll to position [114, 0]
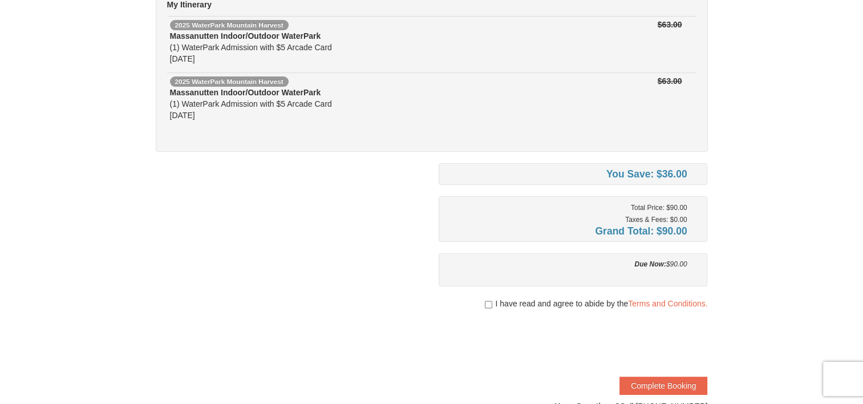
click at [491, 305] on div "I have read and agree to abide by the Terms and Conditions." at bounding box center [573, 303] width 269 height 11
click at [490, 304] on input "checkbox" at bounding box center [488, 304] width 7 height 9
checkbox input "true"
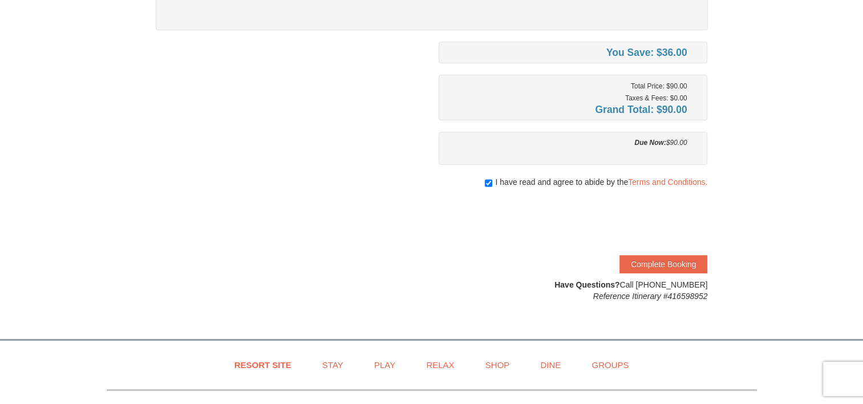
scroll to position [285, 0]
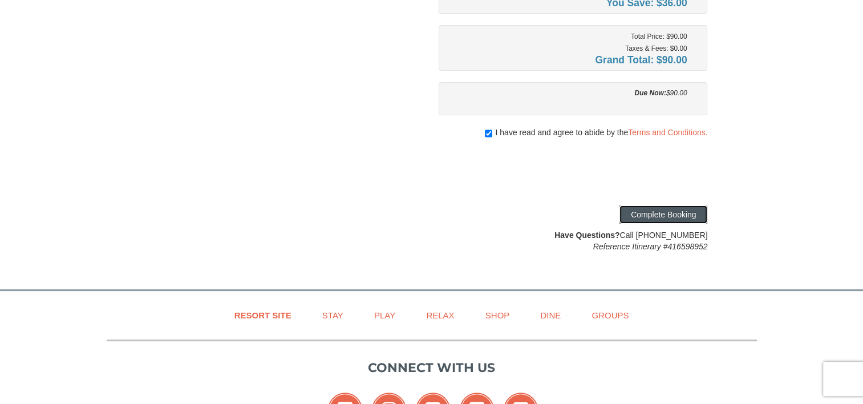
click at [673, 215] on button "Complete Booking" at bounding box center [664, 214] width 88 height 18
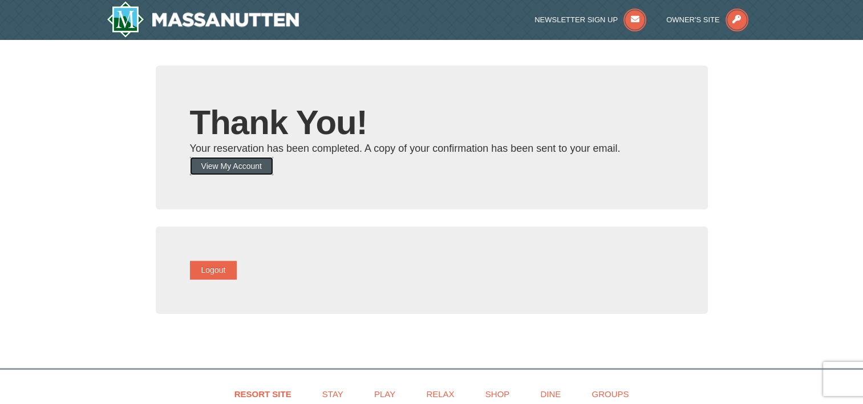
click at [258, 164] on button "View My Account" at bounding box center [231, 166] width 83 height 18
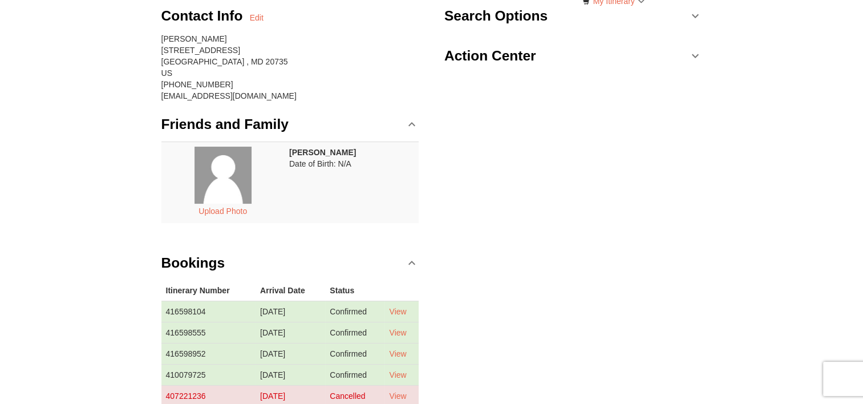
scroll to position [228, 0]
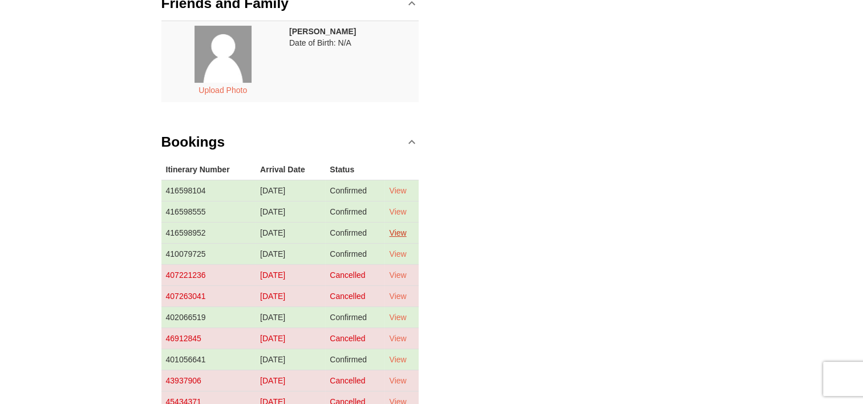
click at [406, 230] on link "View" at bounding box center [397, 232] width 17 height 9
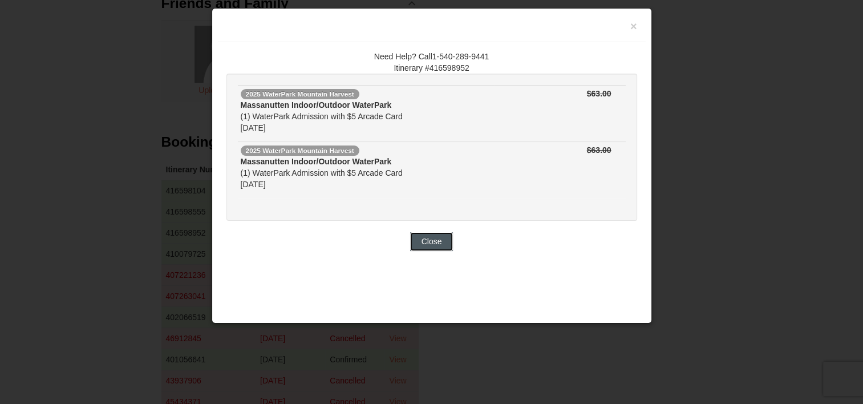
click at [436, 242] on button "Close" at bounding box center [431, 241] width 43 height 18
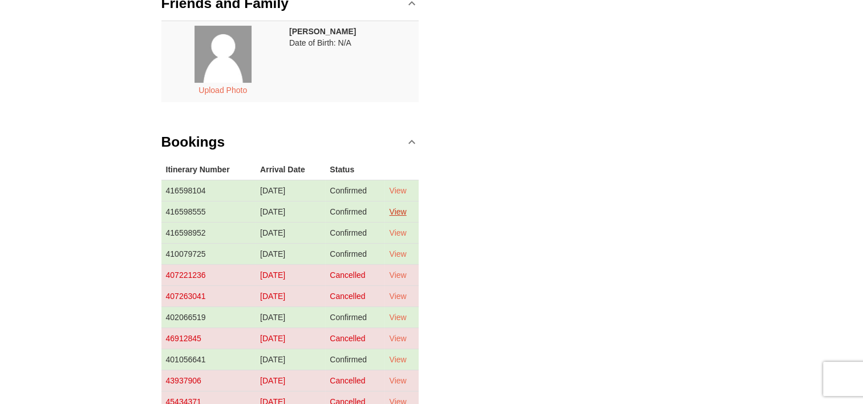
click at [404, 209] on link "View" at bounding box center [397, 211] width 17 height 9
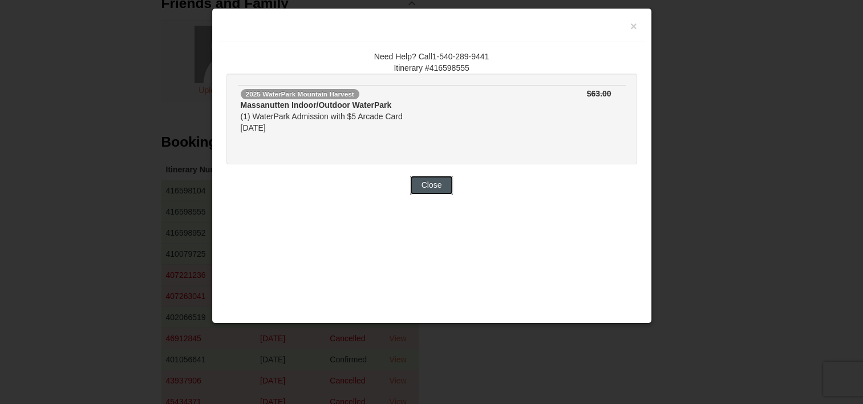
click at [436, 188] on button "Close" at bounding box center [431, 185] width 43 height 18
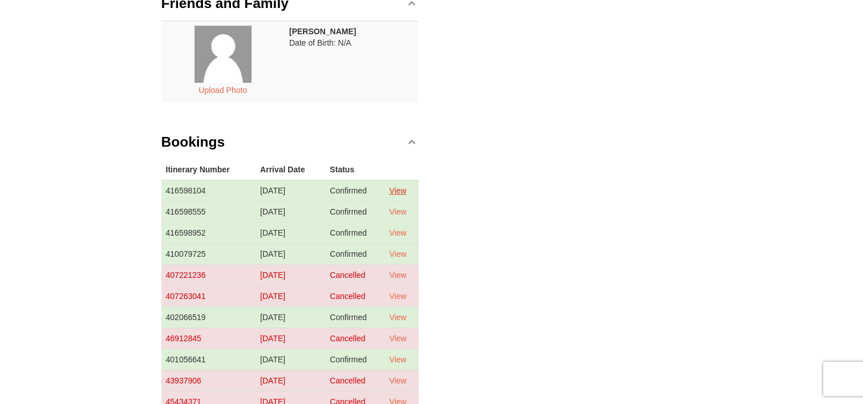
click at [406, 189] on link "View" at bounding box center [397, 190] width 17 height 9
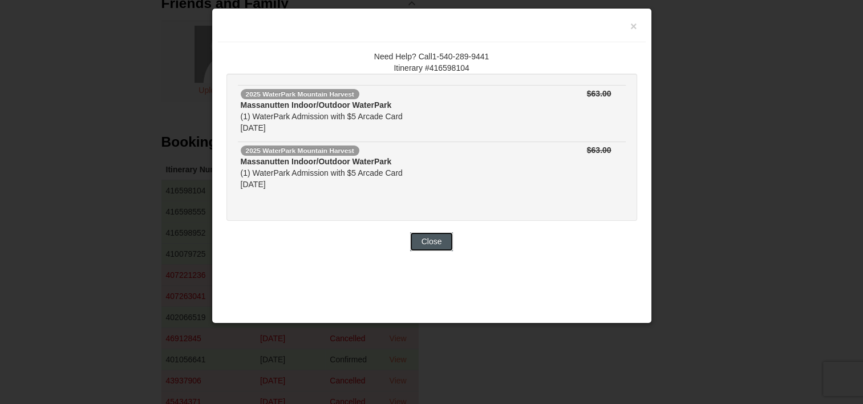
click at [421, 236] on button "Close" at bounding box center [431, 241] width 43 height 18
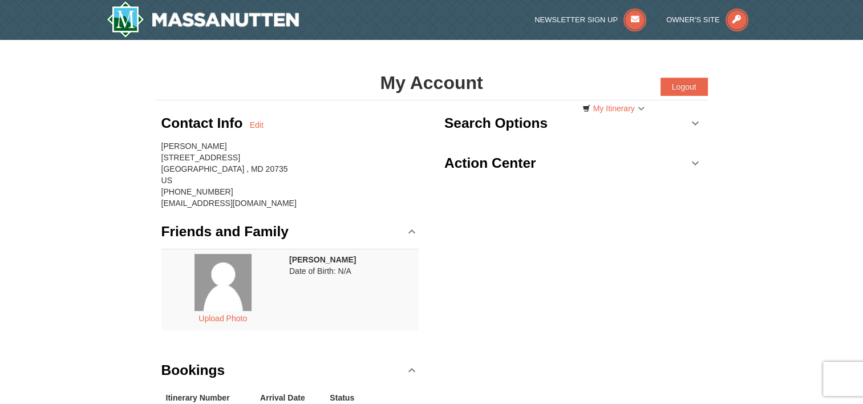
scroll to position [0, 0]
